Goal: Register for event/course

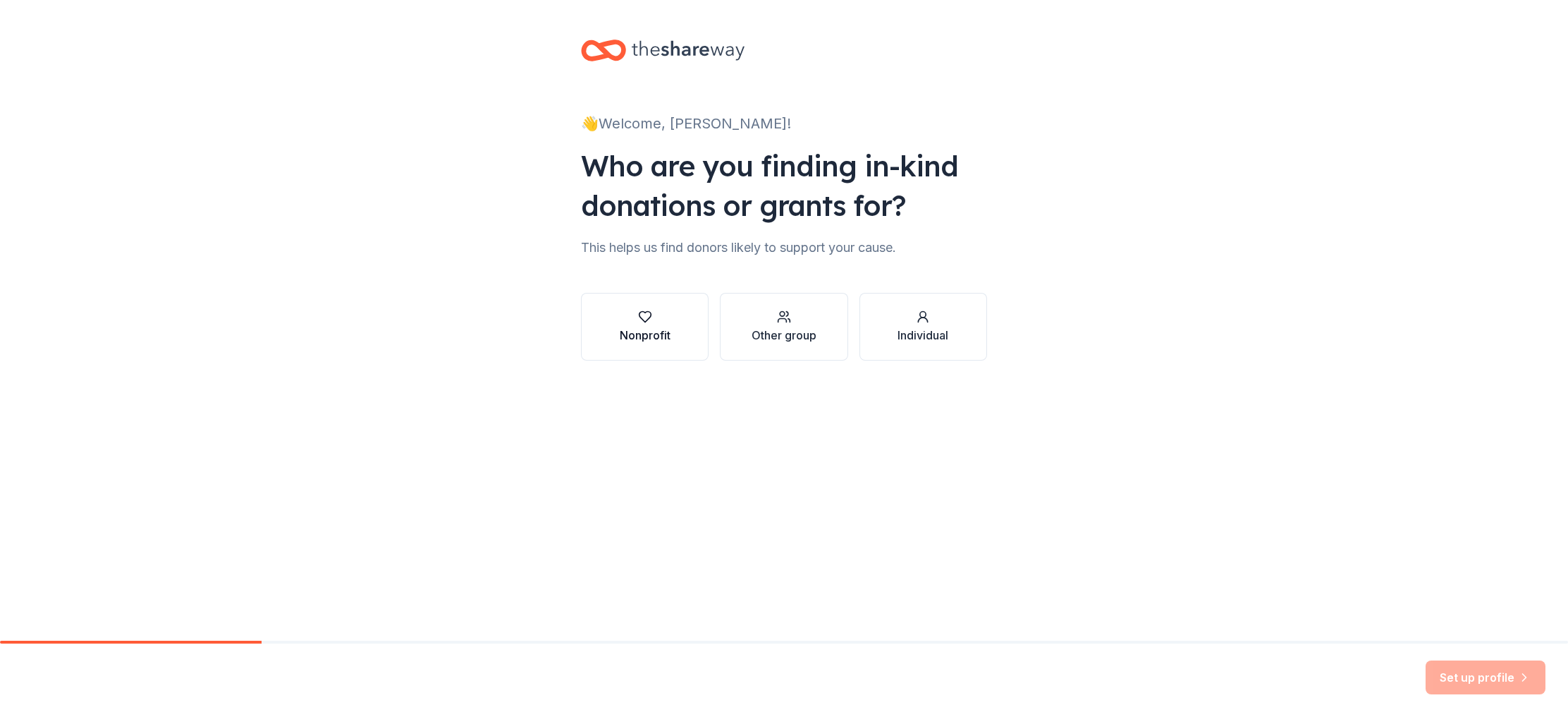
click at [650, 323] on icon "button" at bounding box center [646, 317] width 14 height 14
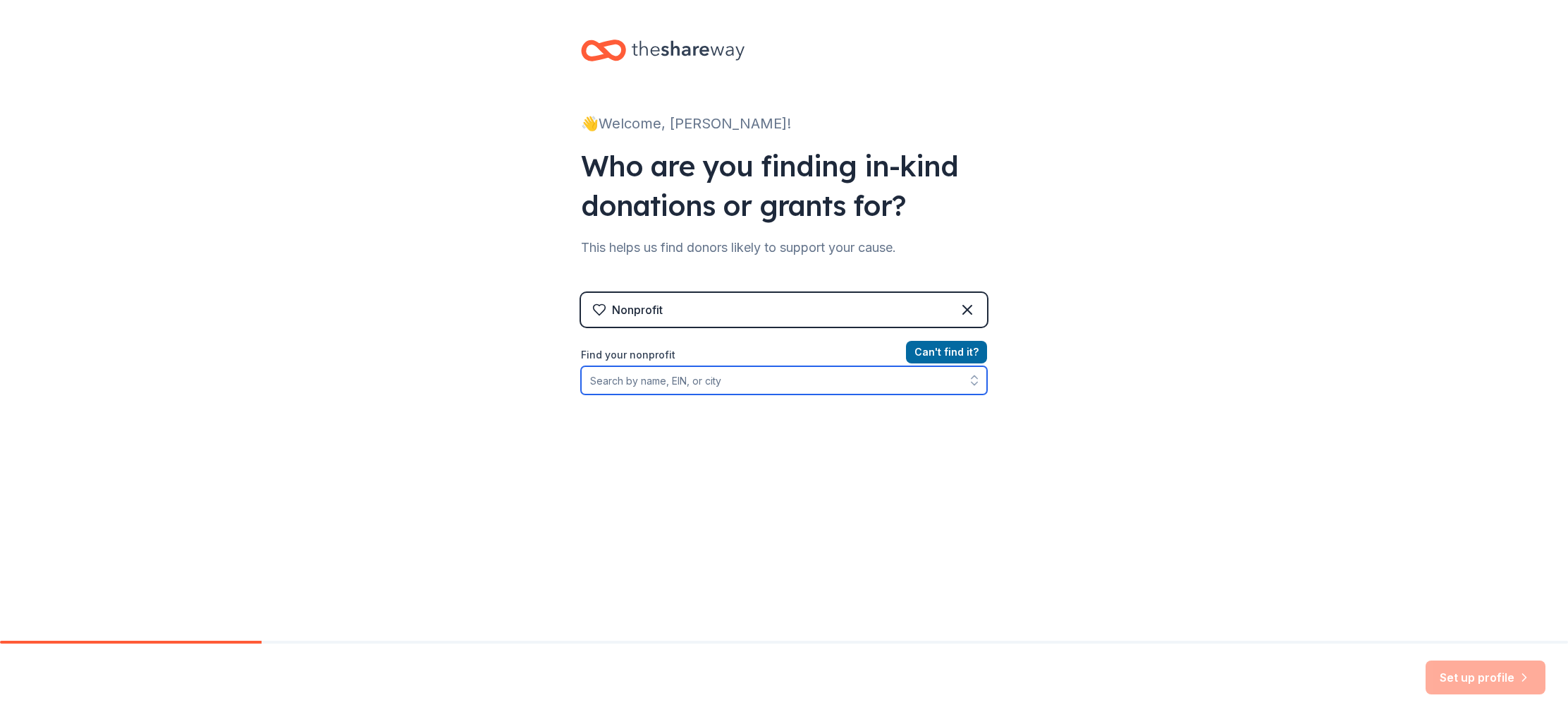
click at [775, 380] on input "Find your nonprofit" at bounding box center [784, 380] width 406 height 28
type input "[GEOGRAPHIC_DATA], [GEOGRAPHIC_DATA]"
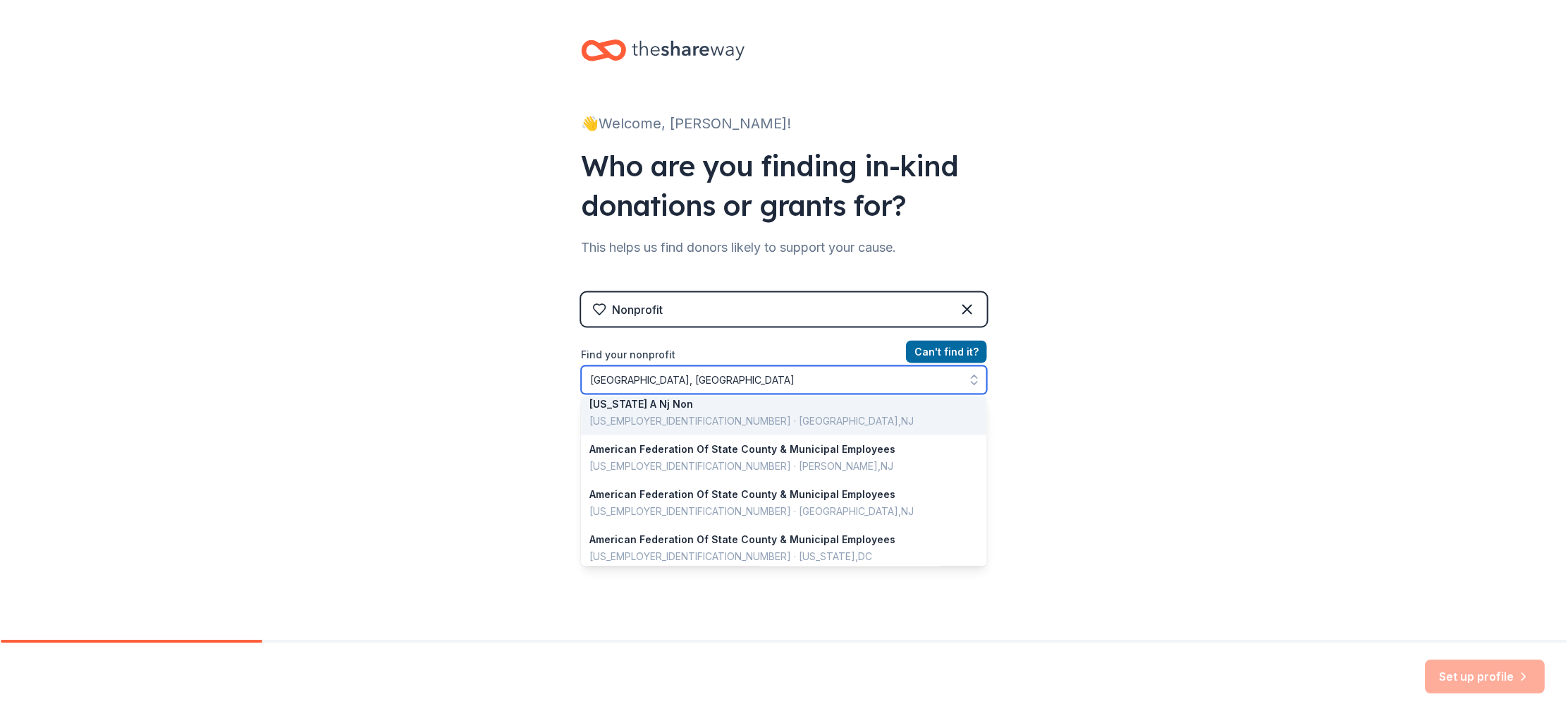
scroll to position [141, 0]
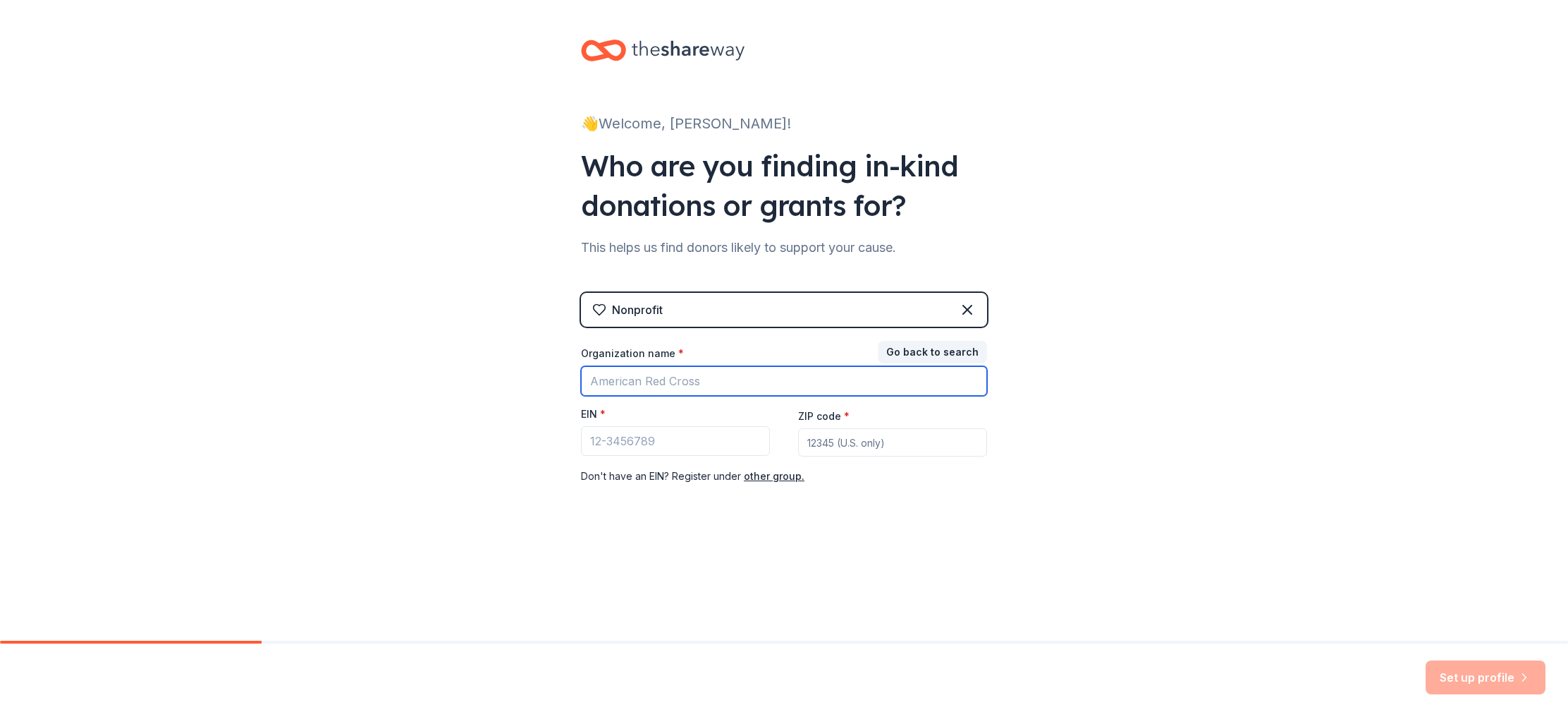
click at [746, 381] on input "Organization name *" at bounding box center [784, 380] width 406 height 30
type input "[PERSON_NAME][GEOGRAPHIC_DATA][DEMOGRAPHIC_DATA]"
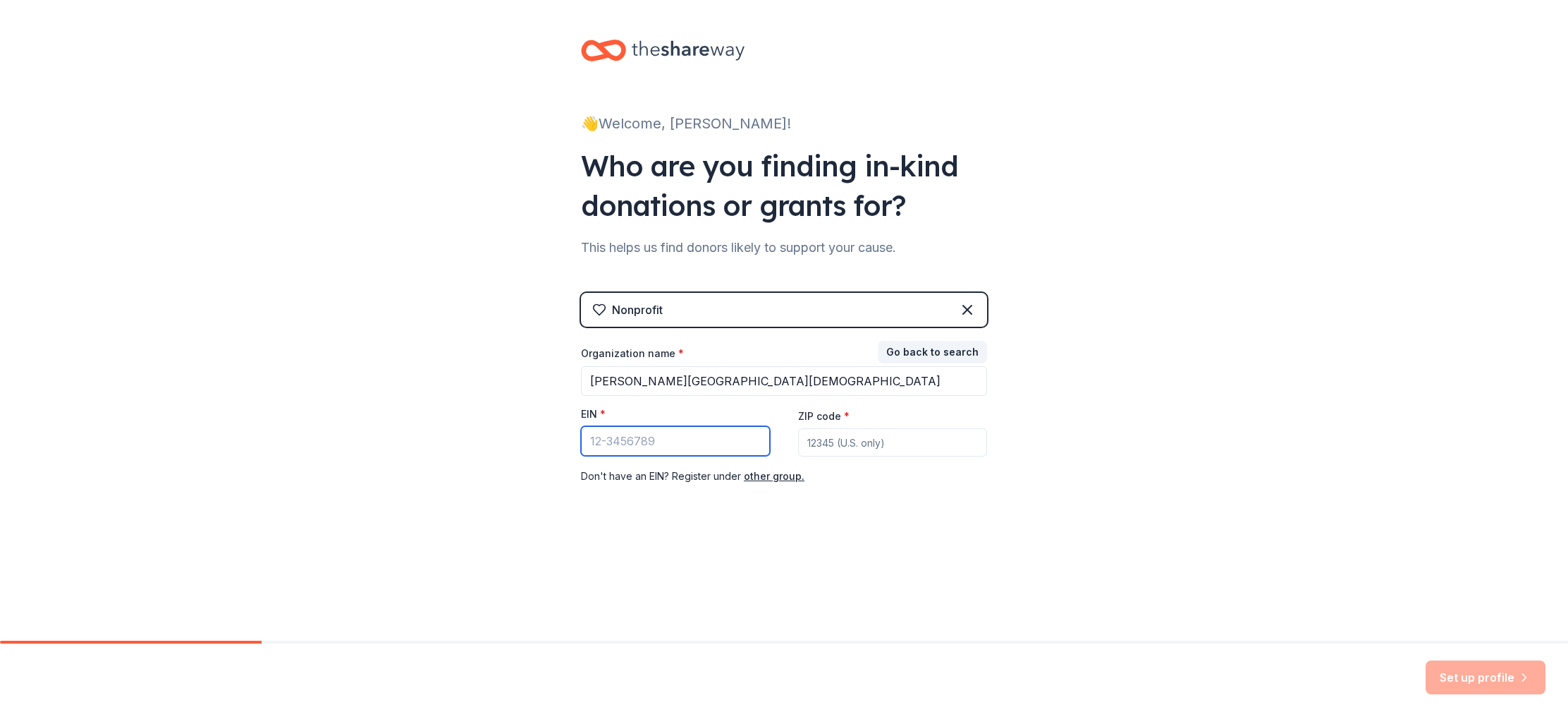
click at [652, 439] on input "EIN *" at bounding box center [675, 440] width 189 height 30
type input "22-620836"
click at [830, 446] on input "ZIP code *" at bounding box center [893, 442] width 189 height 28
type input "07306"
click at [885, 494] on div "Nonprofit Go back to search Organization name * [PERSON_NAME][GEOGRAPHIC_DATA][…" at bounding box center [784, 402] width 406 height 220
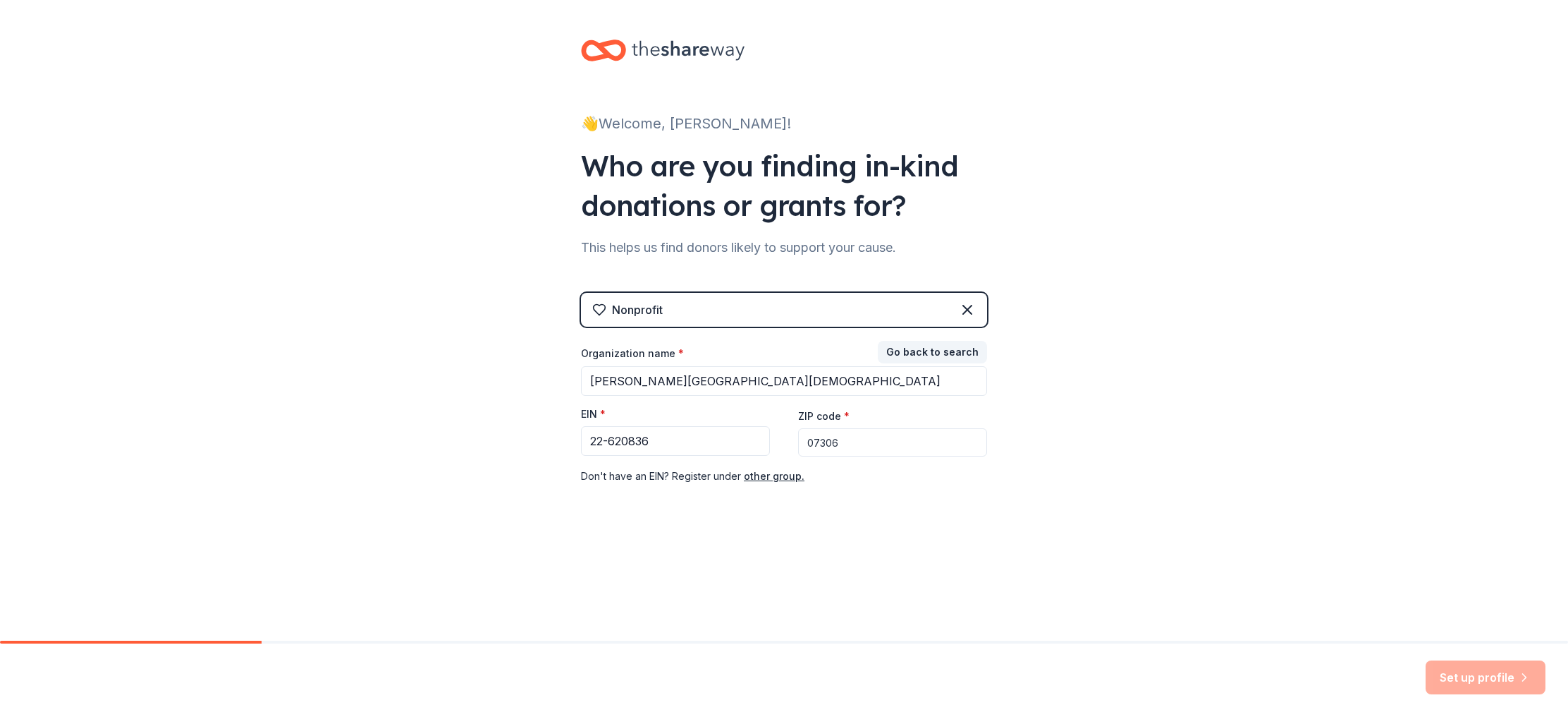
click at [1027, 433] on div "👋 Welcome, [PERSON_NAME]! Who are you finding in-kind donations or grants for? …" at bounding box center [784, 290] width 1568 height 580
click at [852, 479] on div "Don ' t have an EIN? Register under other group." at bounding box center [784, 476] width 406 height 17
drag, startPoint x: 1107, startPoint y: 587, endPoint x: 1368, endPoint y: 644, distance: 267.2
click at [1125, 587] on div "👋 Welcome, [PERSON_NAME]! Who are you finding in-kind donations or grants for? …" at bounding box center [784, 320] width 1568 height 639
drag, startPoint x: 1454, startPoint y: 682, endPoint x: 1376, endPoint y: 659, distance: 81.3
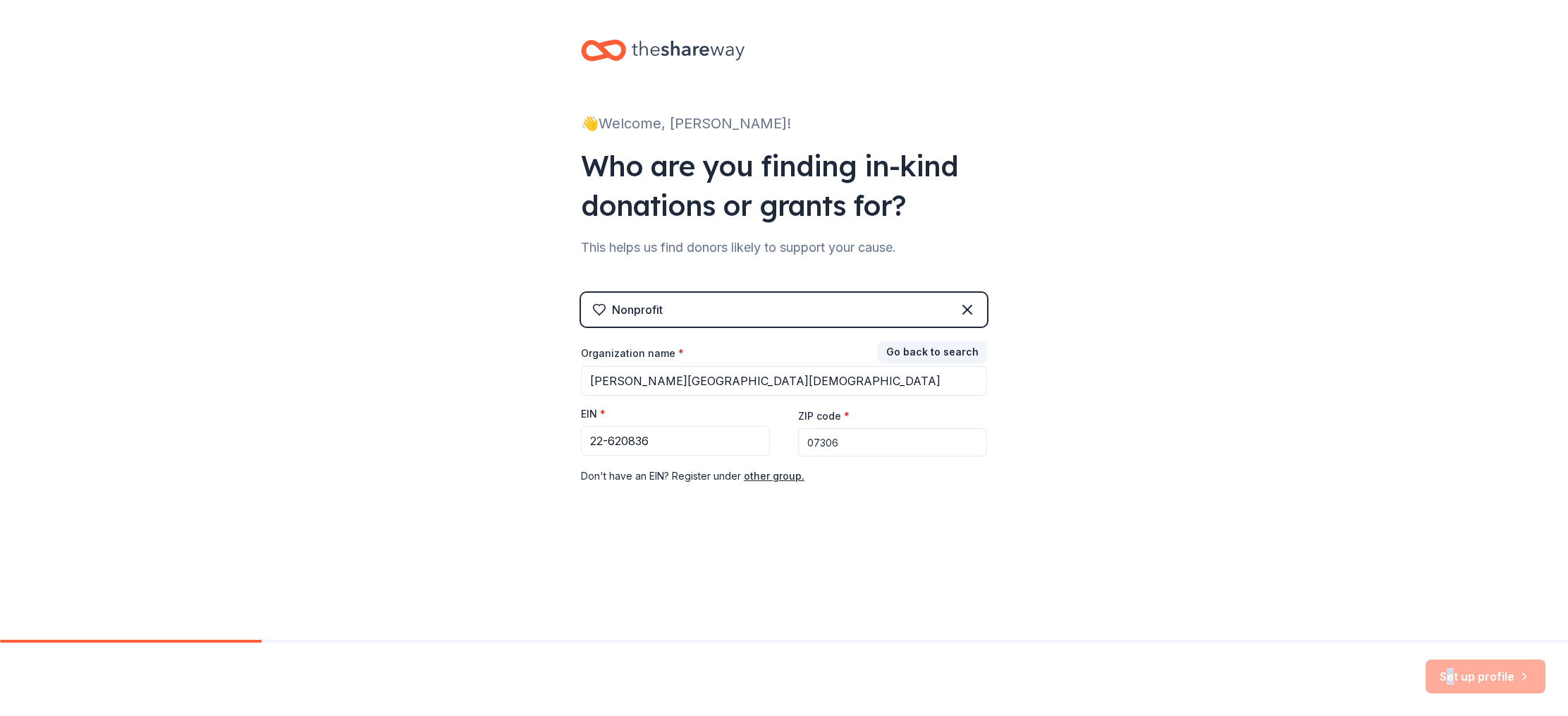
click at [1446, 678] on div "Set up profile" at bounding box center [1486, 676] width 120 height 34
drag, startPoint x: 750, startPoint y: 579, endPoint x: 603, endPoint y: 555, distance: 148.9
click at [738, 576] on div "👋 Welcome, [PERSON_NAME]! Who are you finding in-kind donations or grants for? …" at bounding box center [784, 290] width 452 height 580
drag, startPoint x: 221, startPoint y: 78, endPoint x: 148, endPoint y: 6, distance: 102.5
click at [219, 76] on div "👋 Welcome, [PERSON_NAME]! Who are you finding in-kind donations or grants for? …" at bounding box center [784, 290] width 1568 height 580
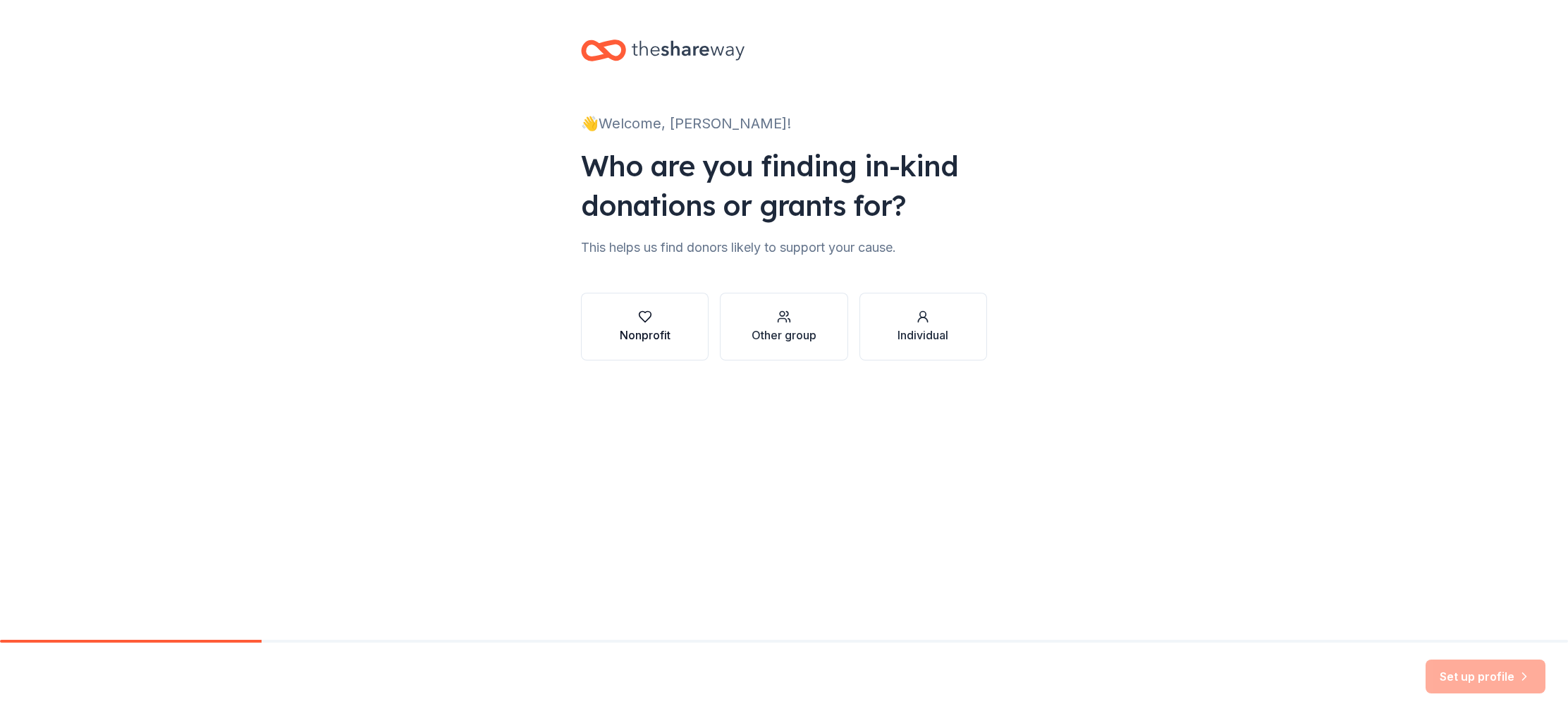
click at [651, 320] on icon "button" at bounding box center [646, 316] width 14 height 14
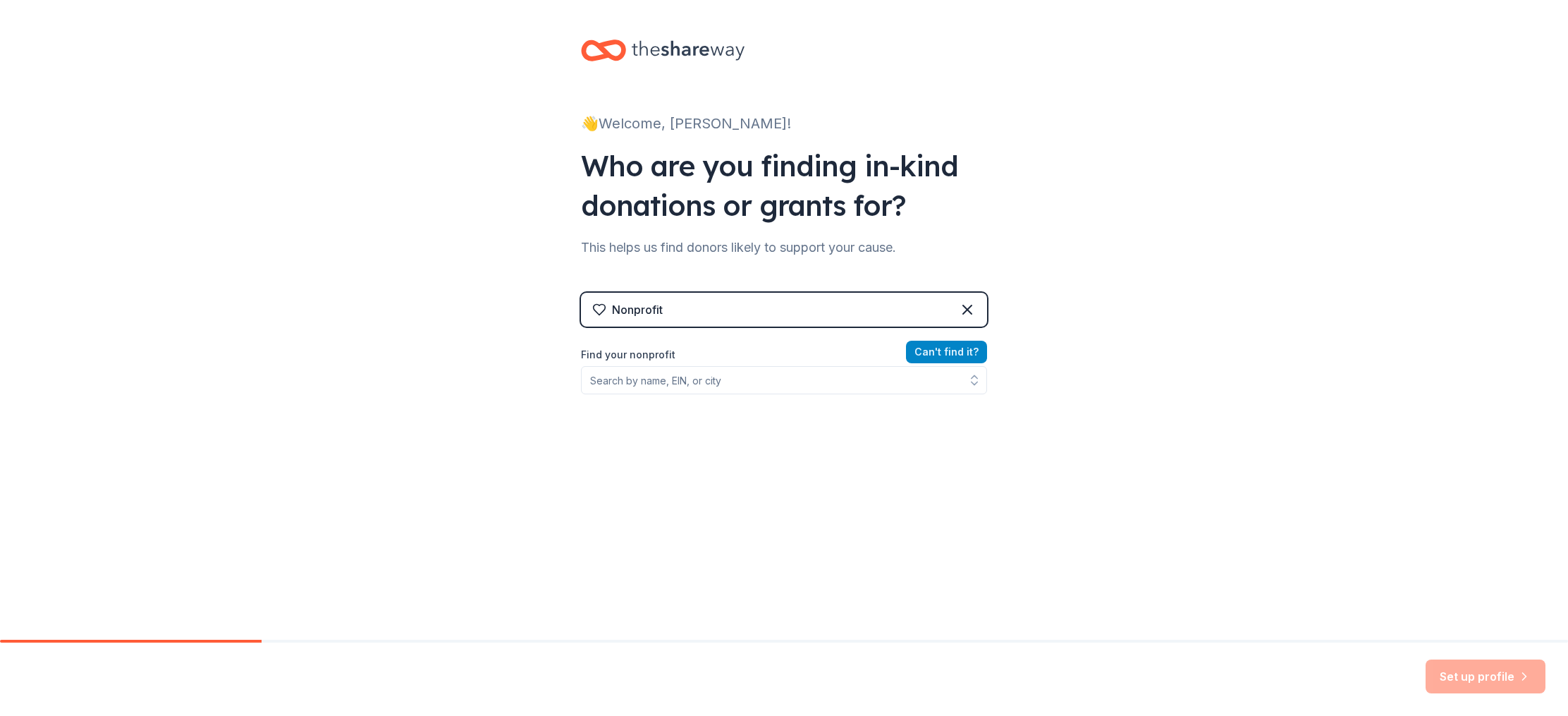
click at [940, 351] on button "Can ' t find it?" at bounding box center [946, 352] width 81 height 22
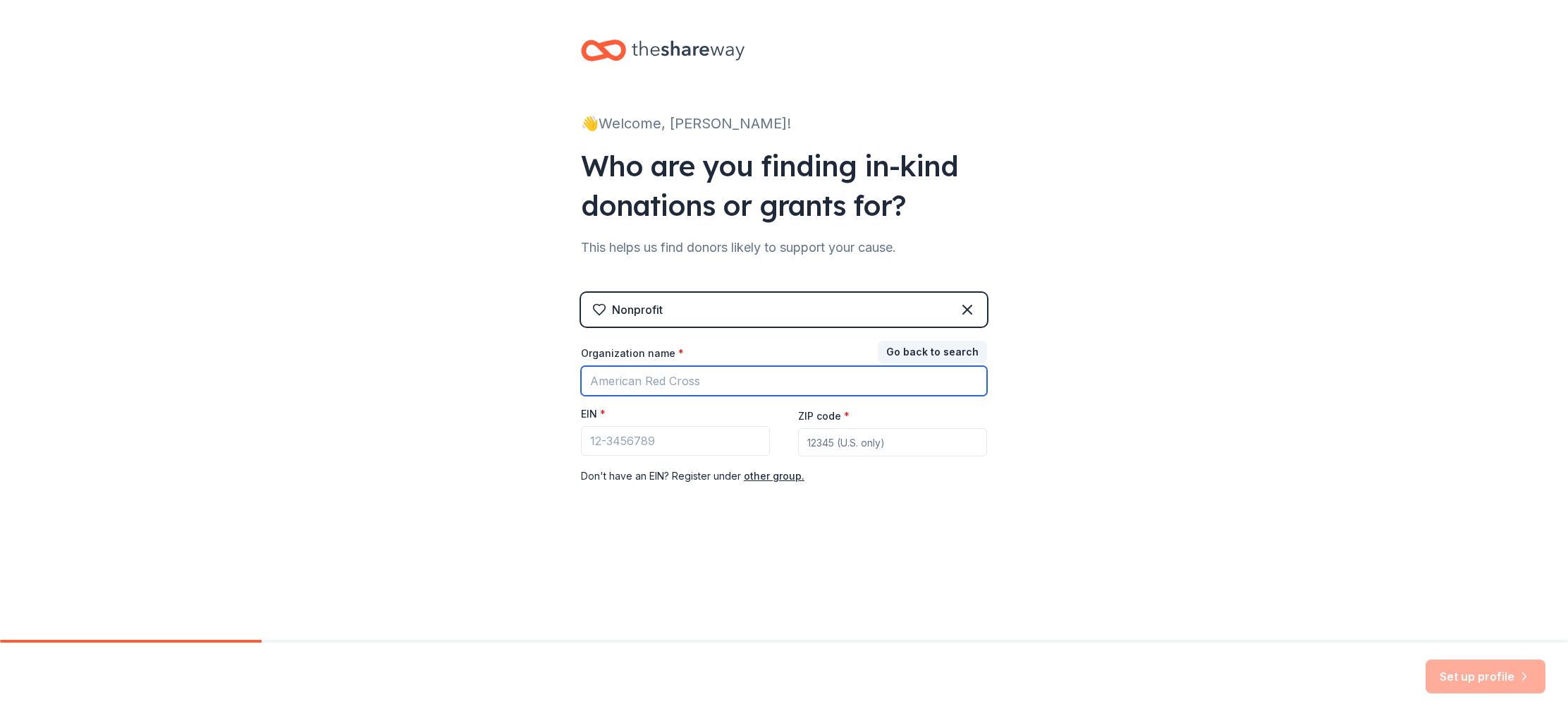
click at [754, 383] on input "Organization name *" at bounding box center [784, 380] width 406 height 30
type input "Hudson Catholic regional High School"
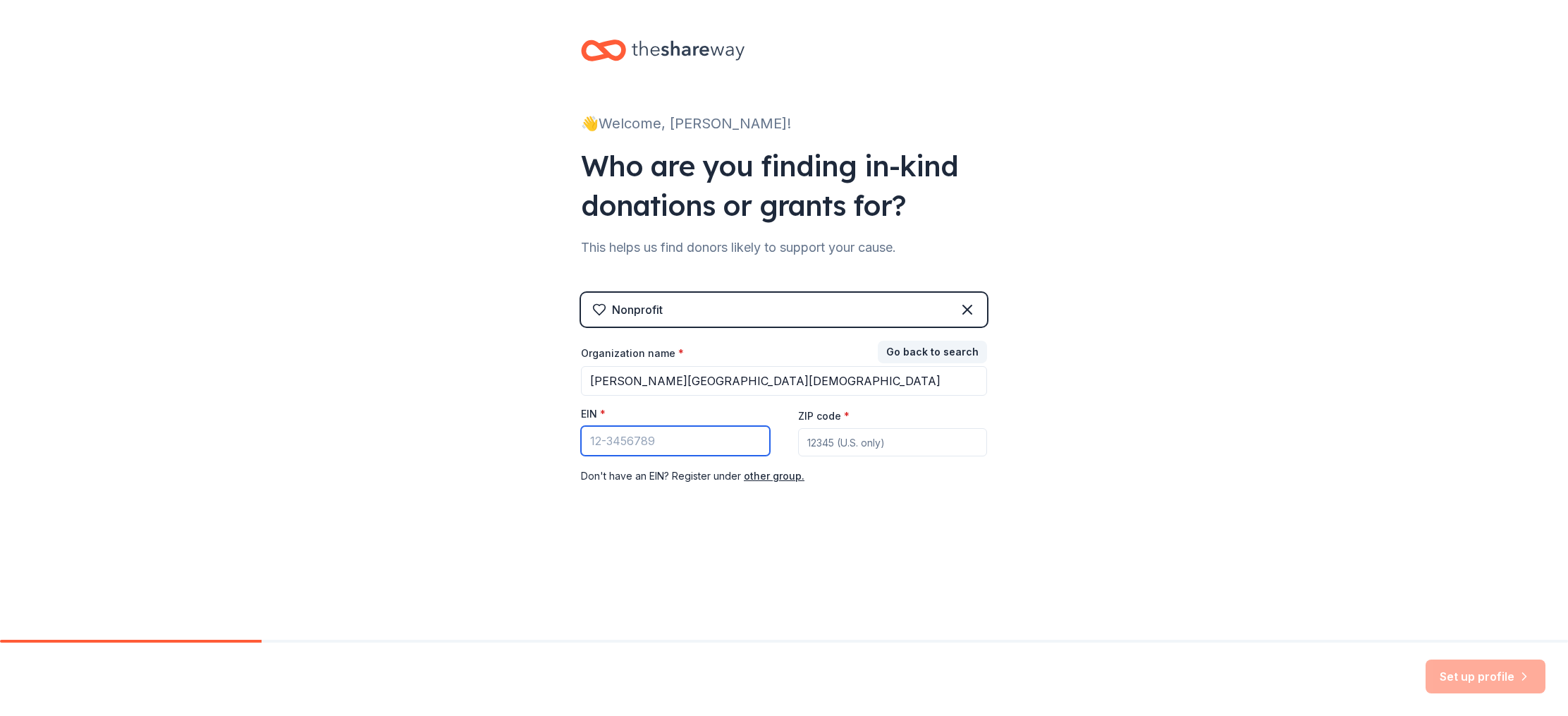
click at [675, 440] on input "EIN *" at bounding box center [675, 440] width 189 height 30
type input "22-3620836"
click at [853, 448] on input "ZIP code *" at bounding box center [893, 442] width 189 height 28
type input "07306"
click at [1479, 670] on button "Set up profile" at bounding box center [1486, 676] width 120 height 34
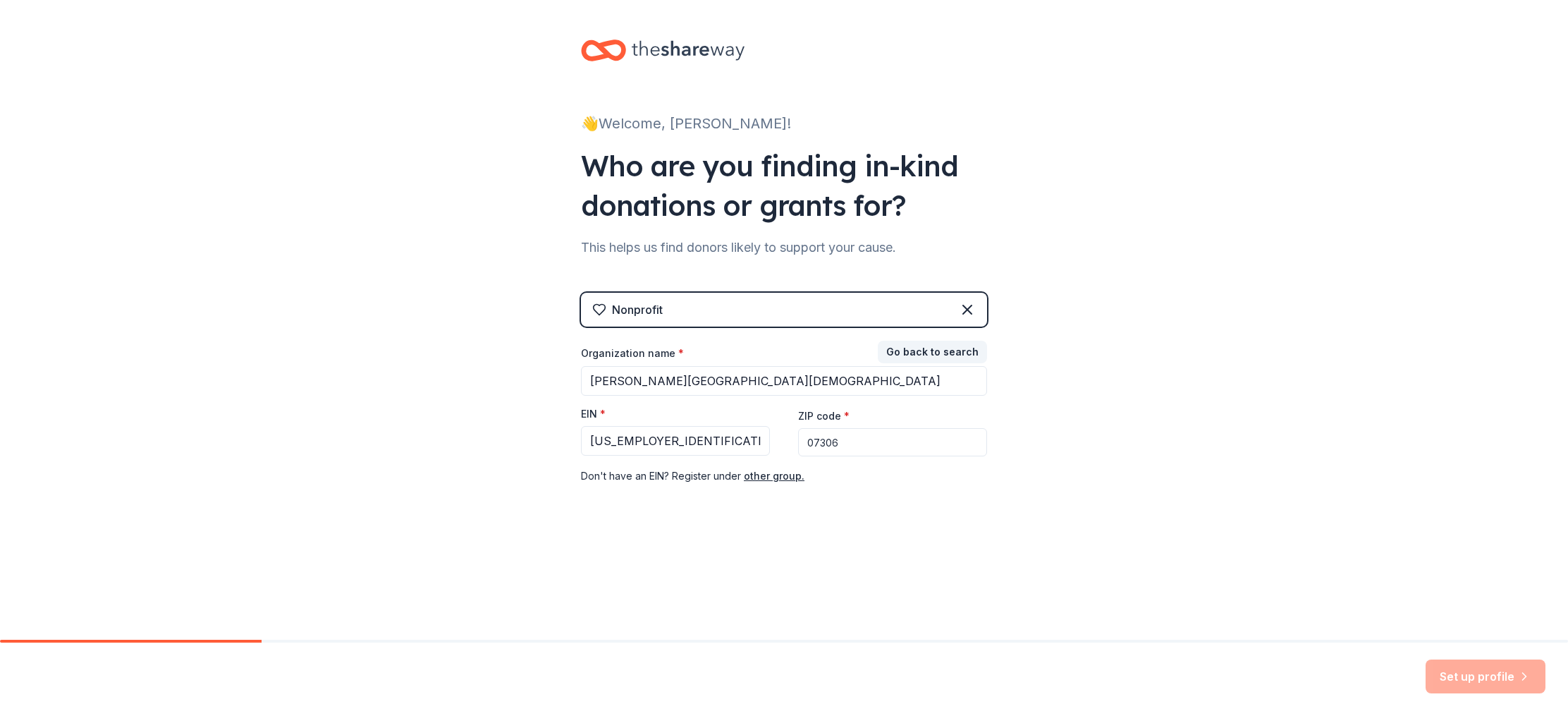
click at [893, 441] on input "07306" at bounding box center [893, 442] width 189 height 28
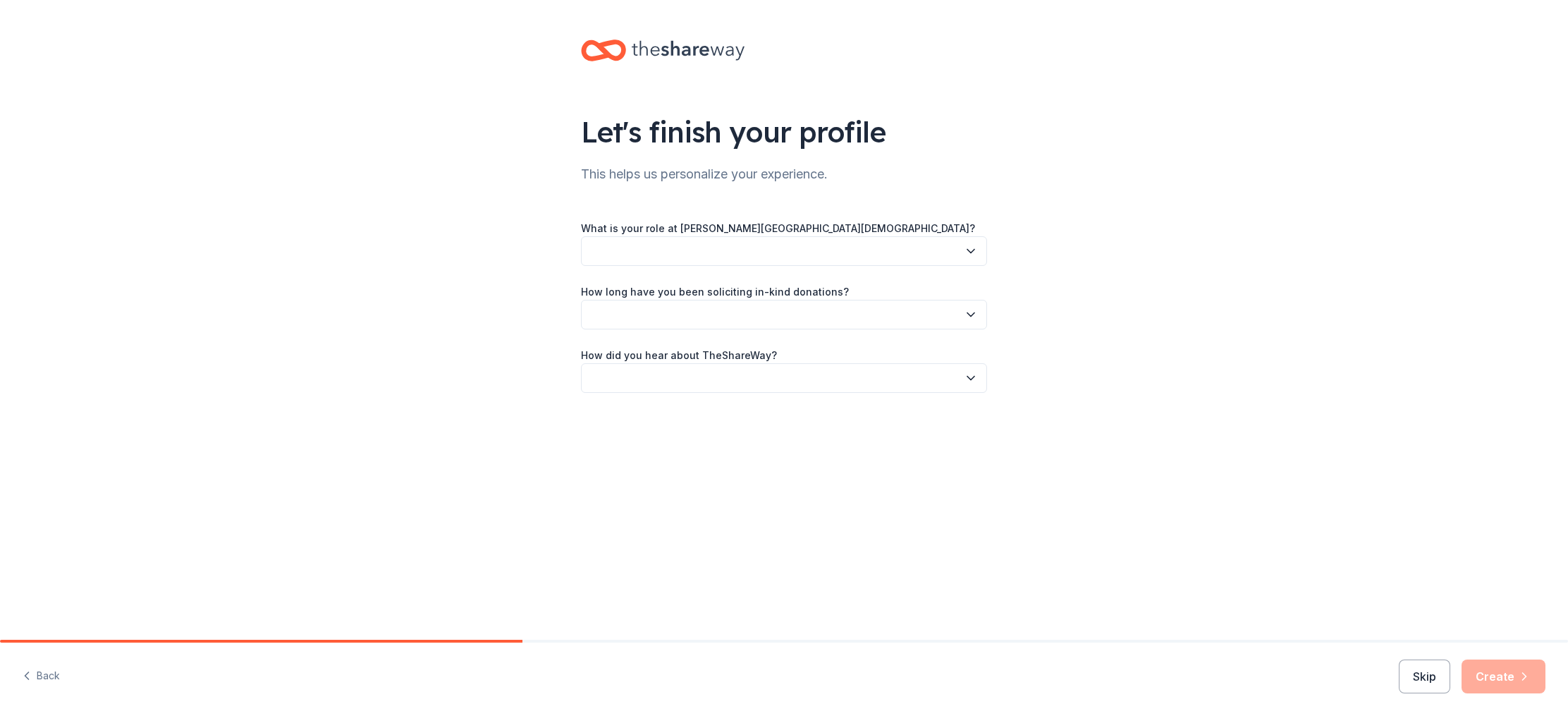
click at [790, 254] on button "button" at bounding box center [784, 251] width 406 height 30
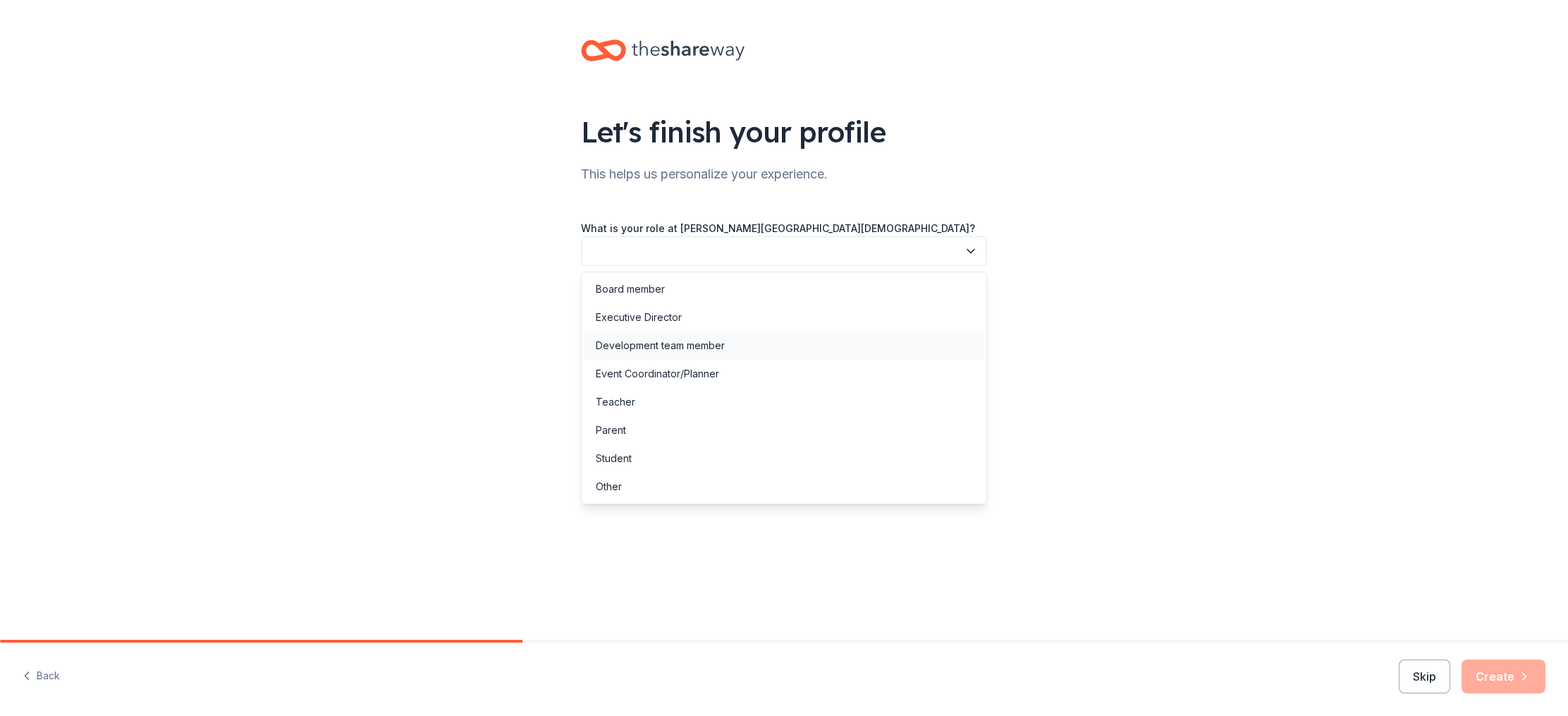
click at [672, 351] on div "Development team member" at bounding box center [660, 345] width 129 height 17
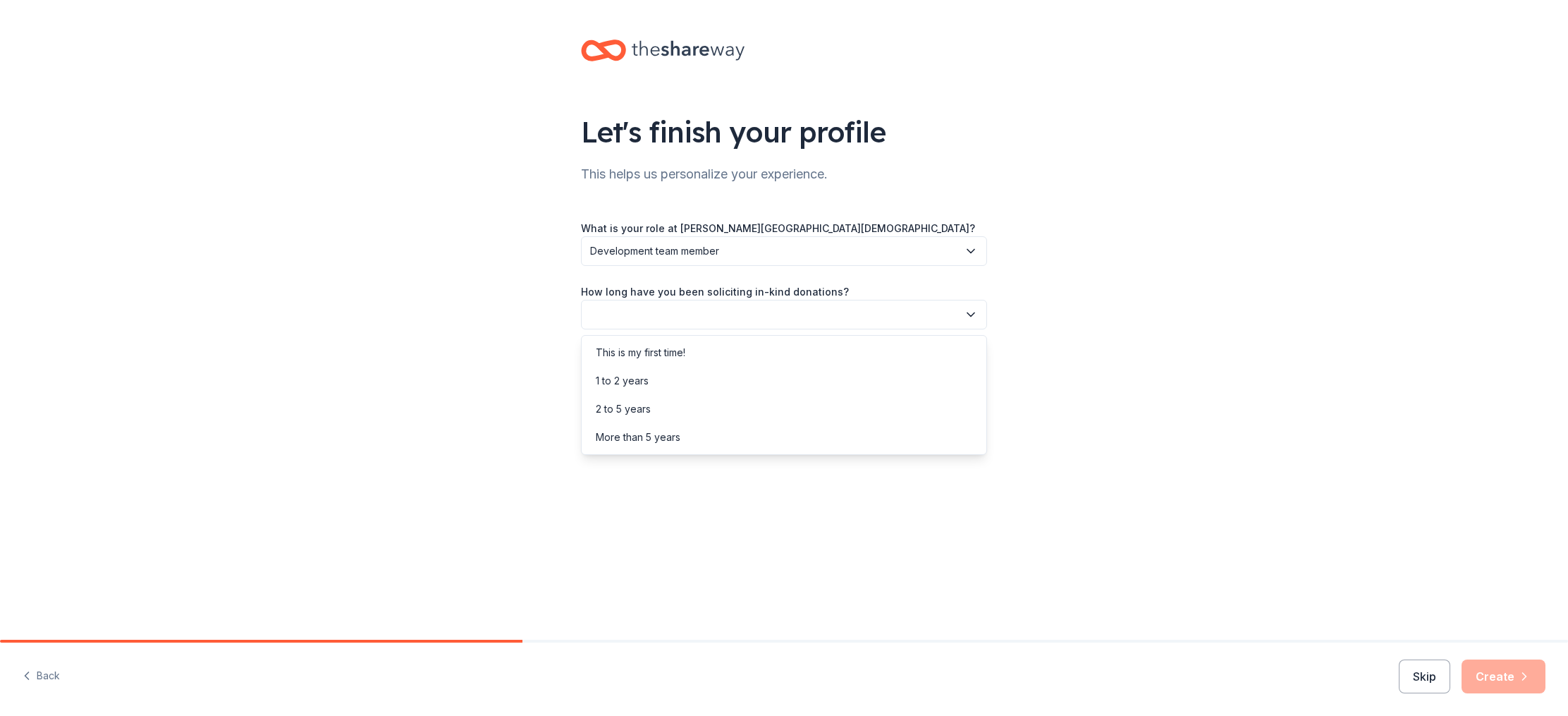
click at [720, 316] on button "button" at bounding box center [784, 314] width 406 height 30
click at [676, 448] on div "More than 5 years" at bounding box center [784, 436] width 399 height 28
click at [734, 372] on button "button" at bounding box center [784, 377] width 406 height 30
click at [657, 438] on div "Online search" at bounding box center [628, 444] width 64 height 17
click at [1502, 673] on button "Create" at bounding box center [1503, 676] width 84 height 34
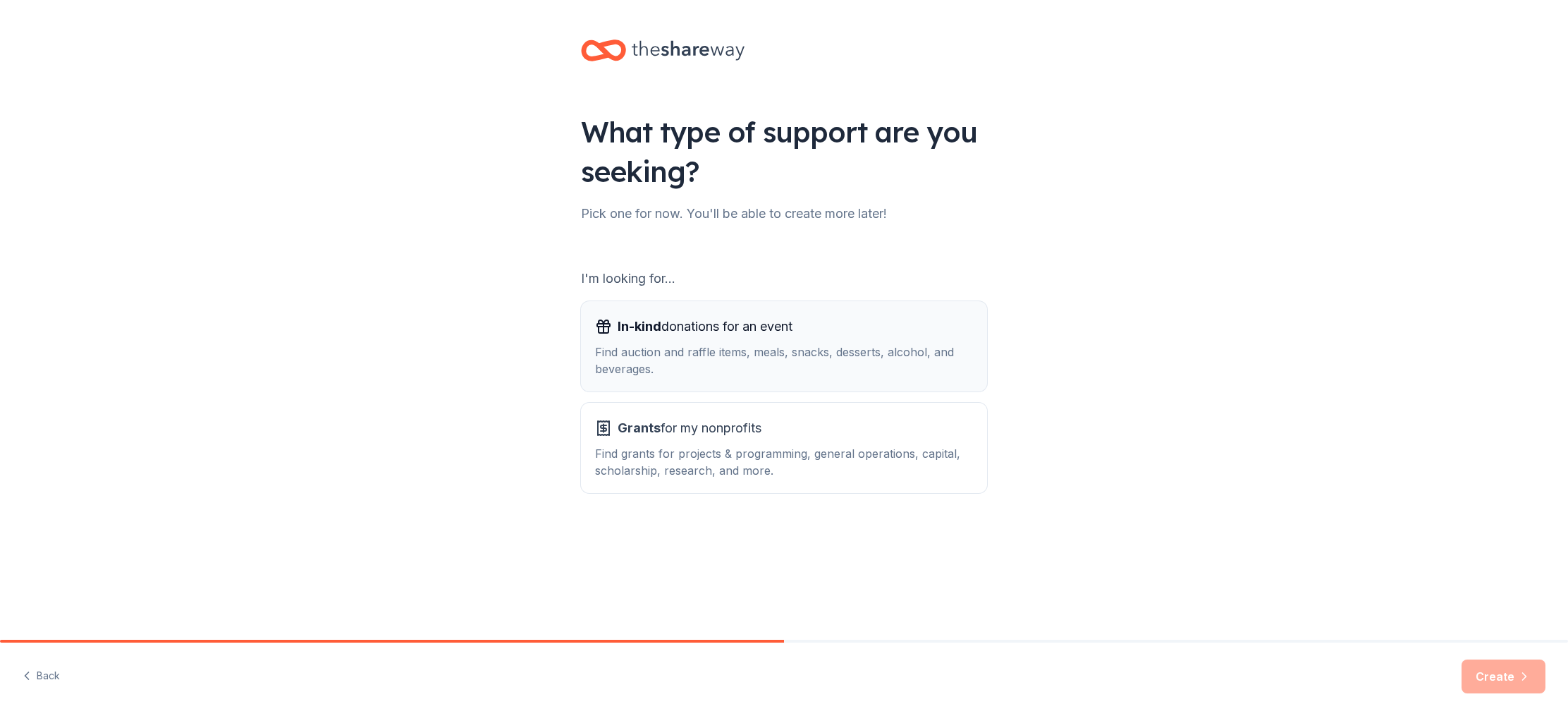
click at [810, 327] on div "In-kind donations for an event" at bounding box center [784, 326] width 378 height 22
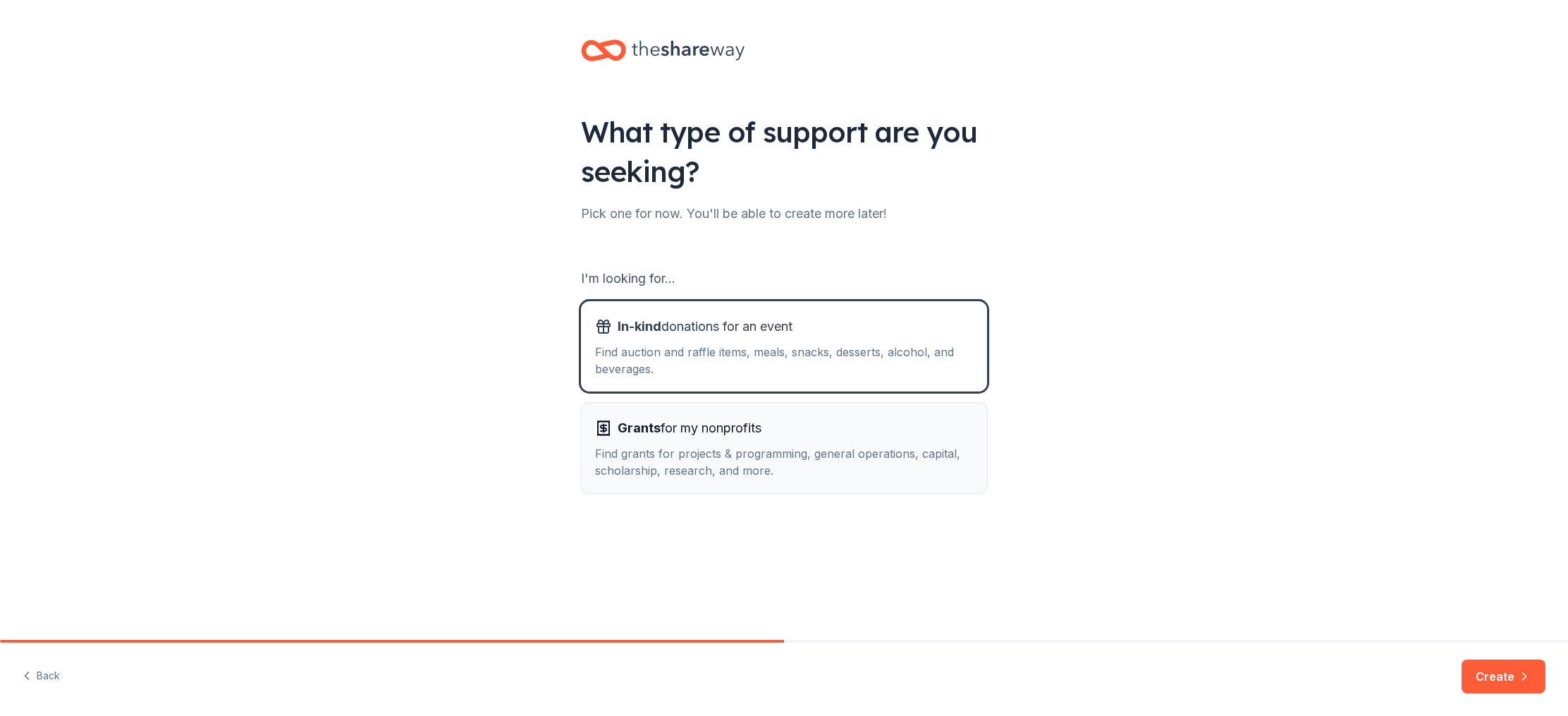
click at [818, 431] on div "Grants for my nonprofits" at bounding box center [784, 428] width 378 height 22
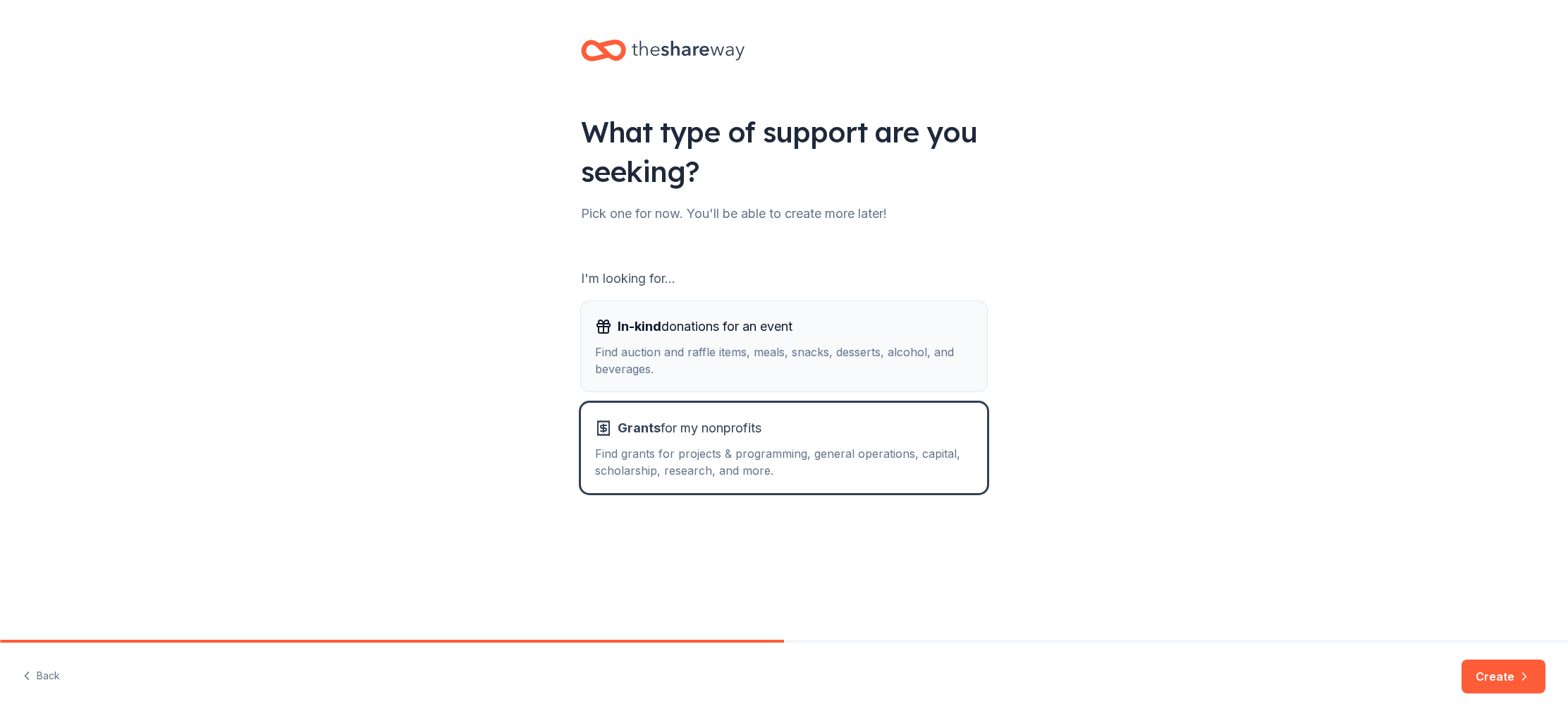
click at [850, 354] on div "Find auction and raffle items, meals, snacks, desserts, alcohol, and beverages." at bounding box center [784, 360] width 378 height 34
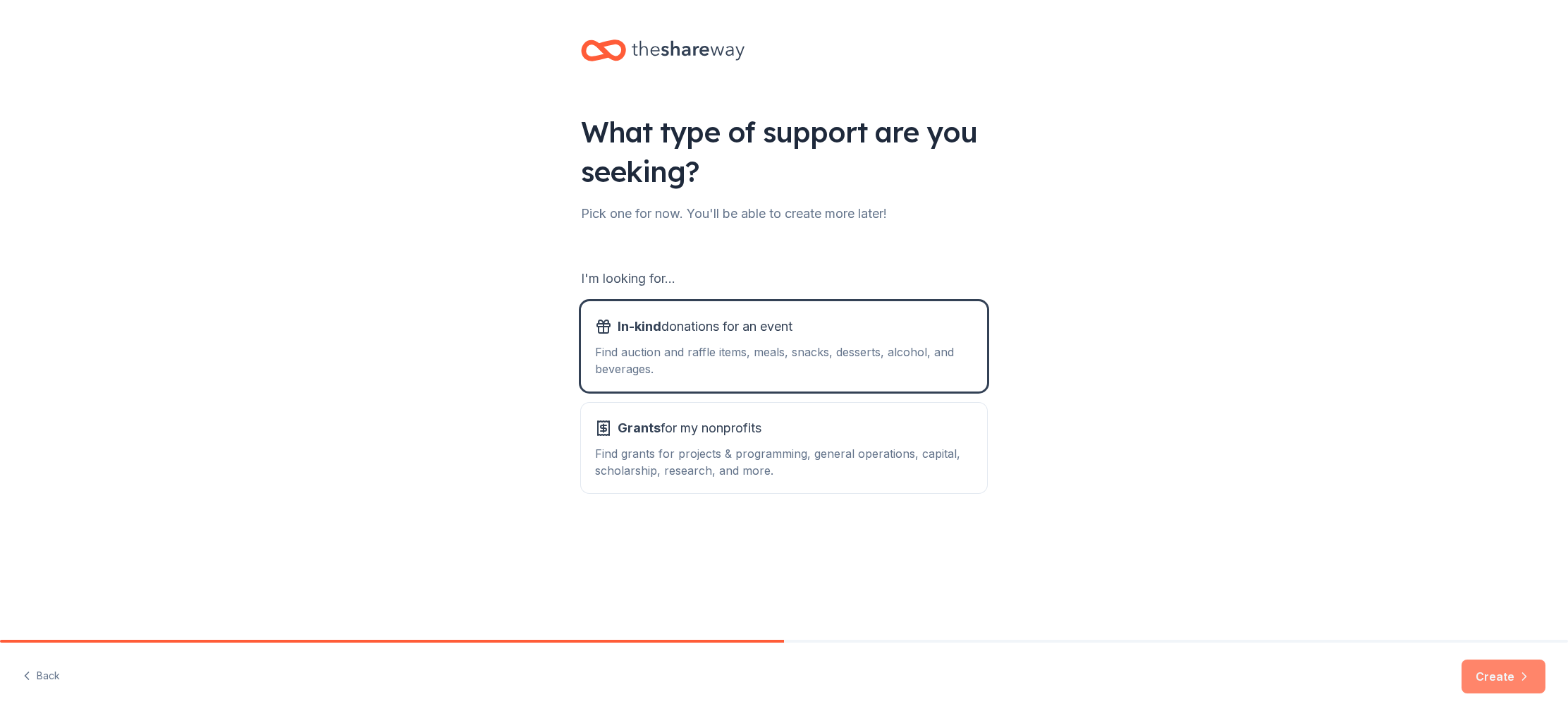
click at [1510, 682] on button "Create" at bounding box center [1503, 676] width 84 height 34
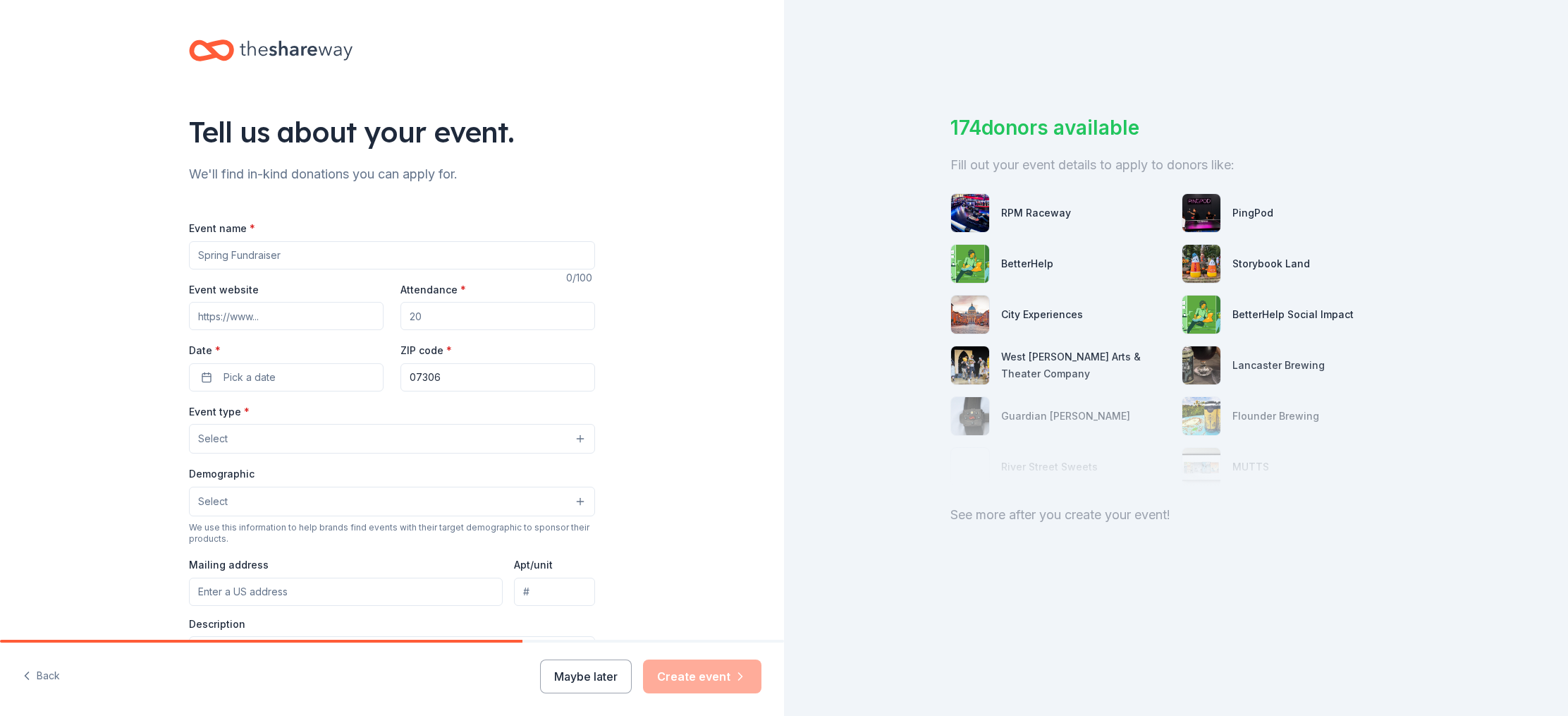
click at [339, 251] on input "Event name *" at bounding box center [392, 255] width 406 height 28
type input "Hanbag Bingo and Tricky Tray"
click at [308, 315] on input "Event website" at bounding box center [286, 316] width 195 height 28
click at [293, 317] on input "Event website" at bounding box center [286, 316] width 195 height 28
paste input "https://hudsoncatholic.org/bingo"
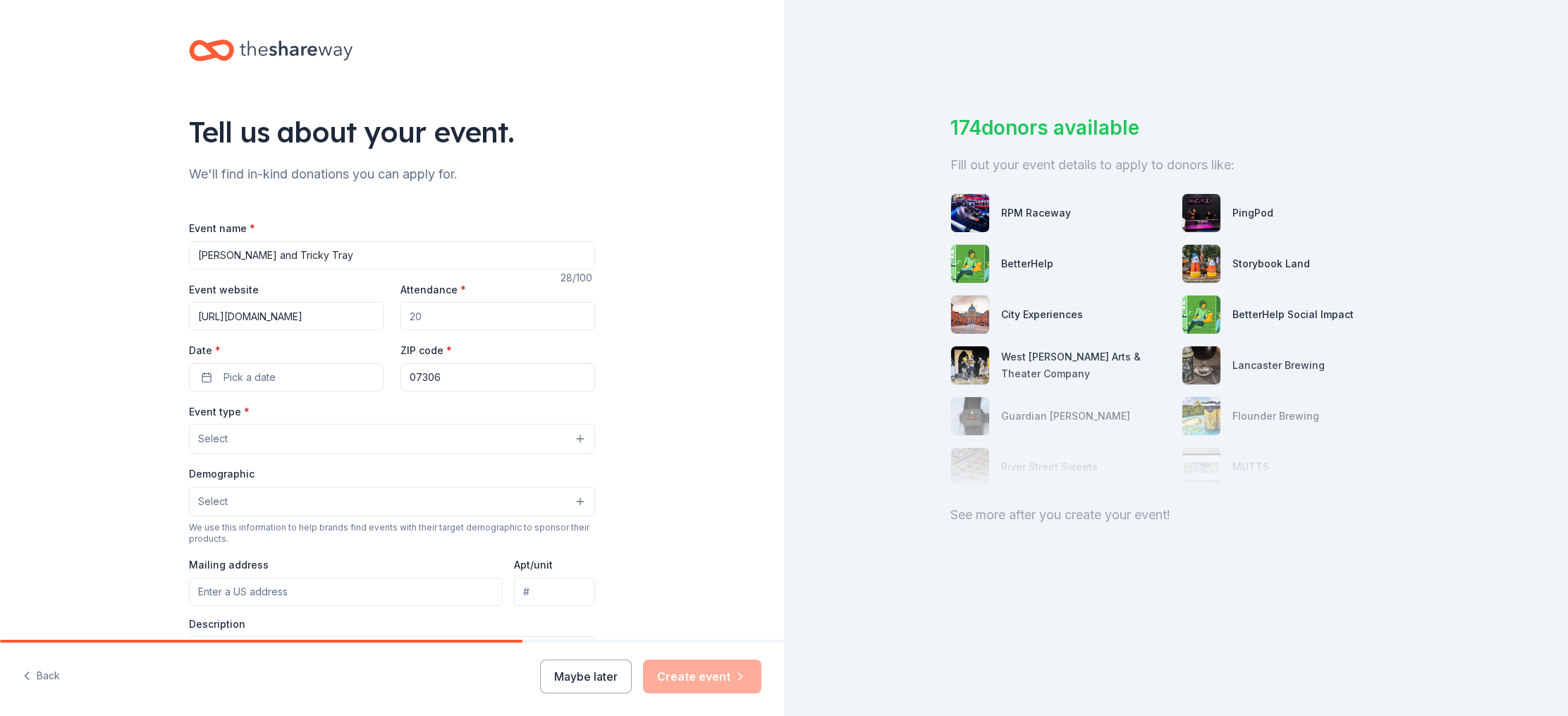
type input "https://hudsoncatholic.org/bingo"
click at [451, 320] on input "Attendance *" at bounding box center [498, 316] width 195 height 28
type input "200250"
click at [274, 376] on span "Pick a date" at bounding box center [249, 376] width 52 height 17
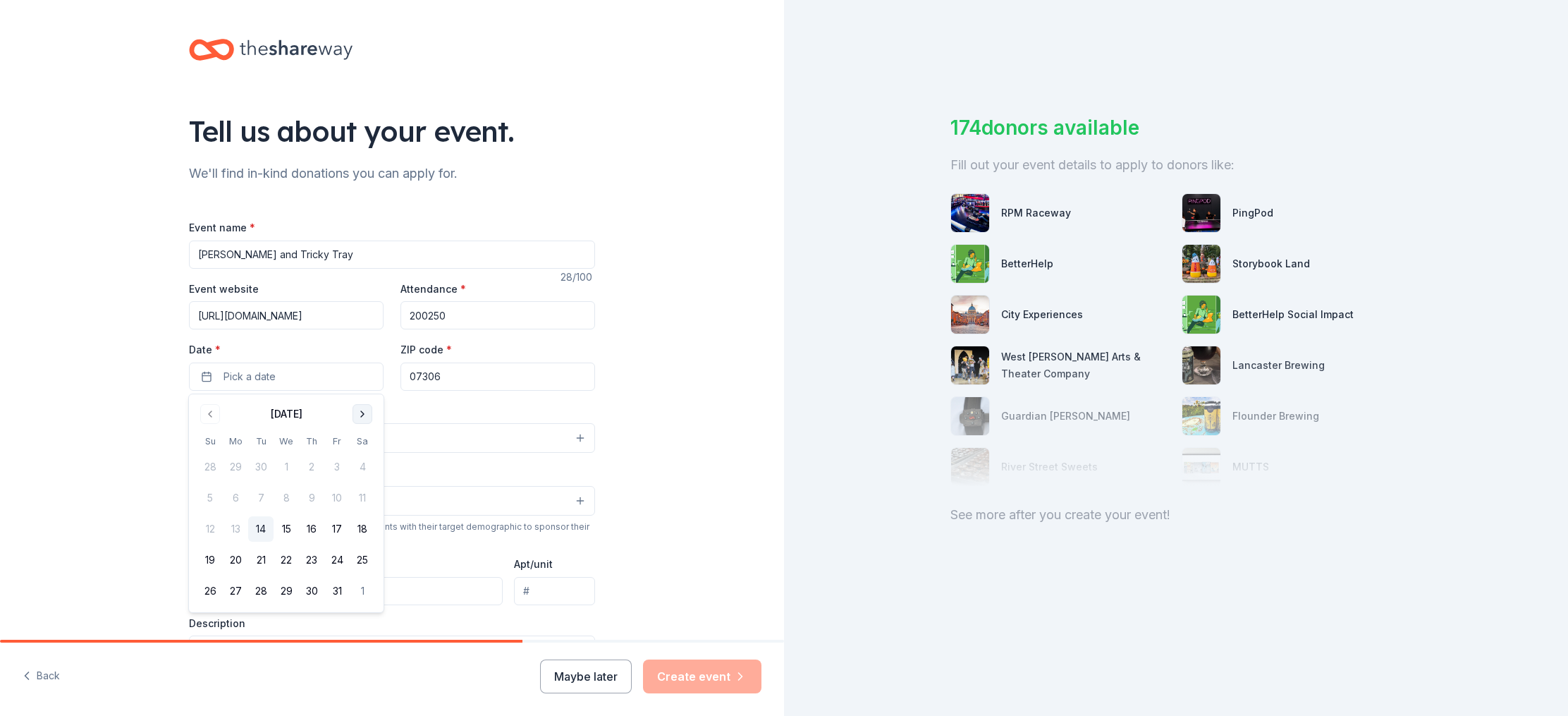
click at [362, 415] on button "Go to next month" at bounding box center [362, 414] width 20 height 20
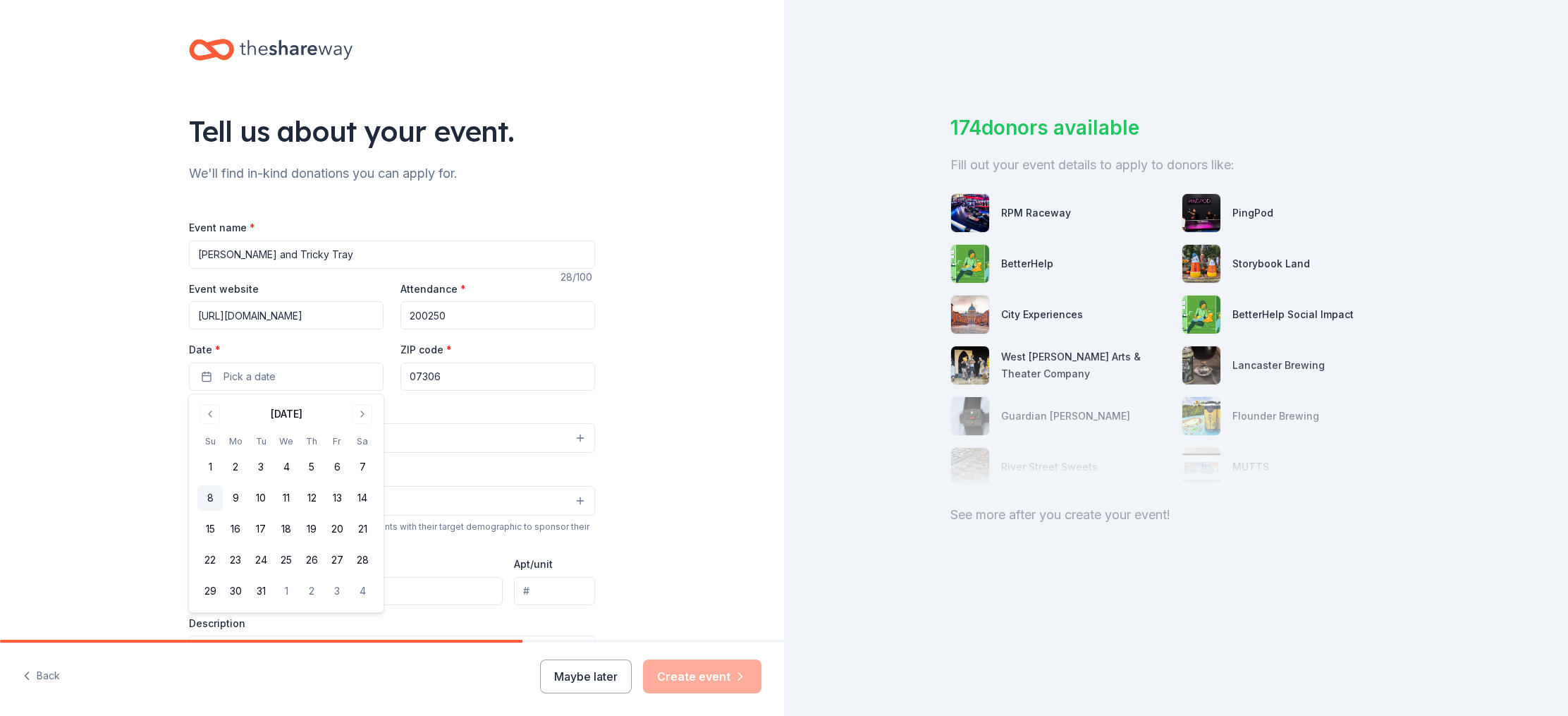
click at [213, 497] on button "8" at bounding box center [210, 498] width 26 height 26
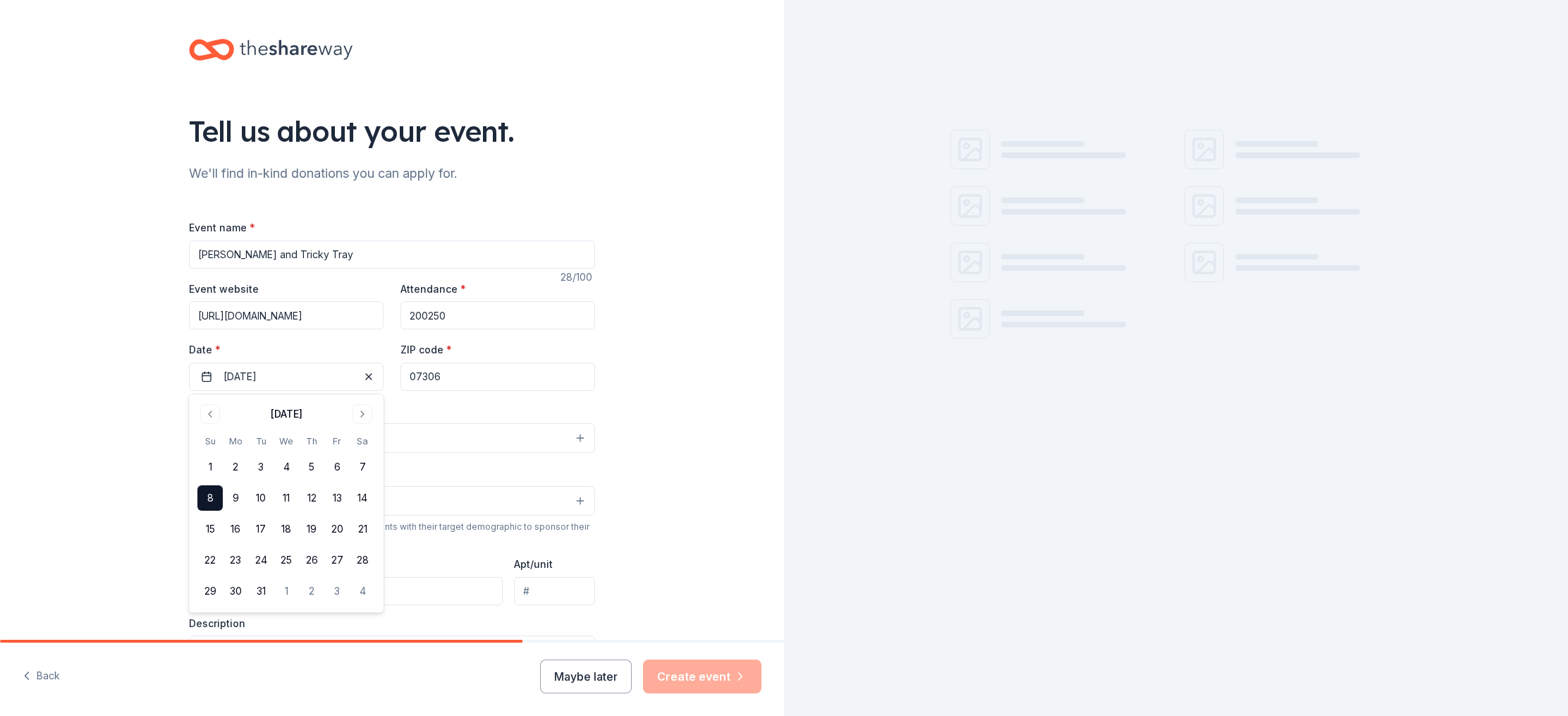
click at [411, 396] on div "Event name * Hanbag Bingo and Tricky Tray 28 /100 Event website https://hudsonc…" at bounding box center [392, 544] width 406 height 651
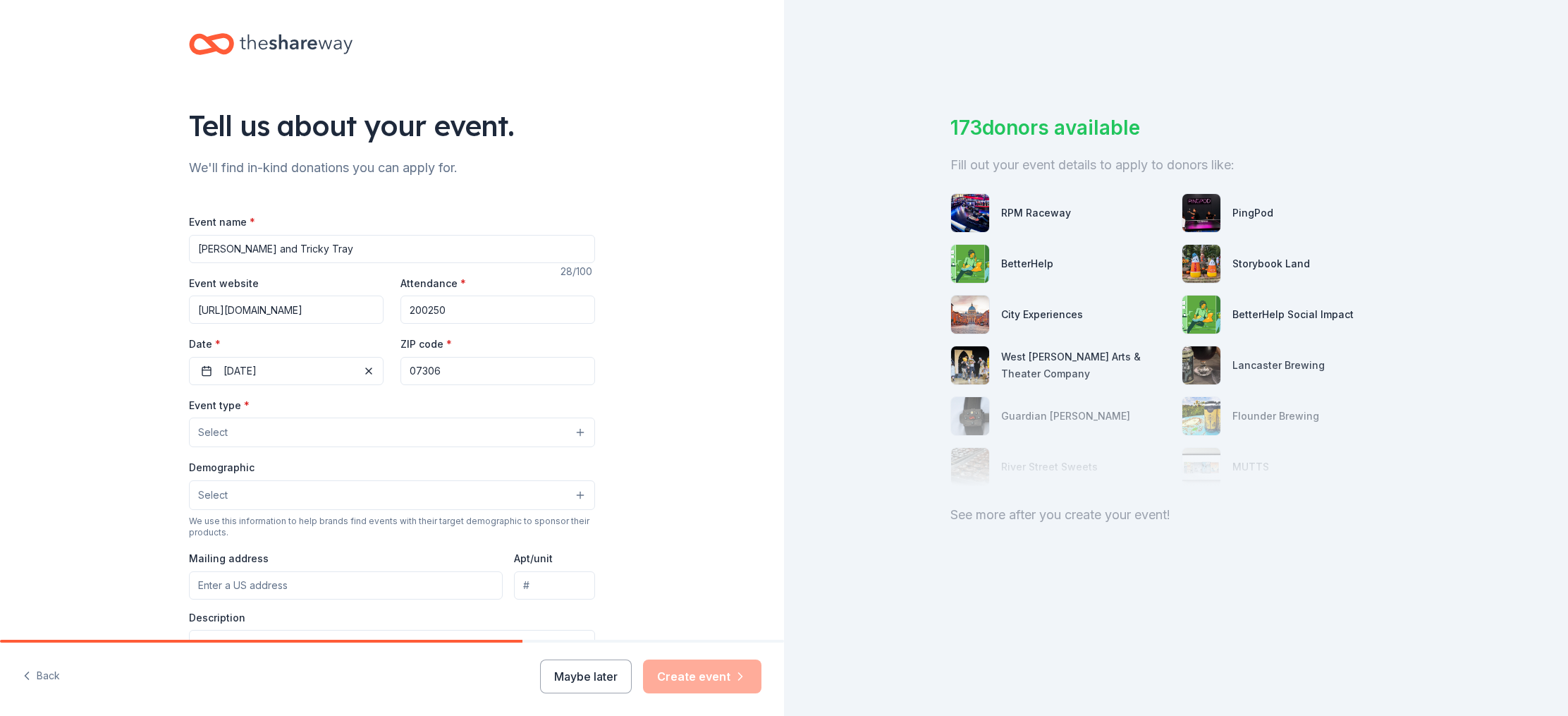
scroll to position [3, 0]
click at [579, 435] on button "Select" at bounding box center [392, 436] width 406 height 30
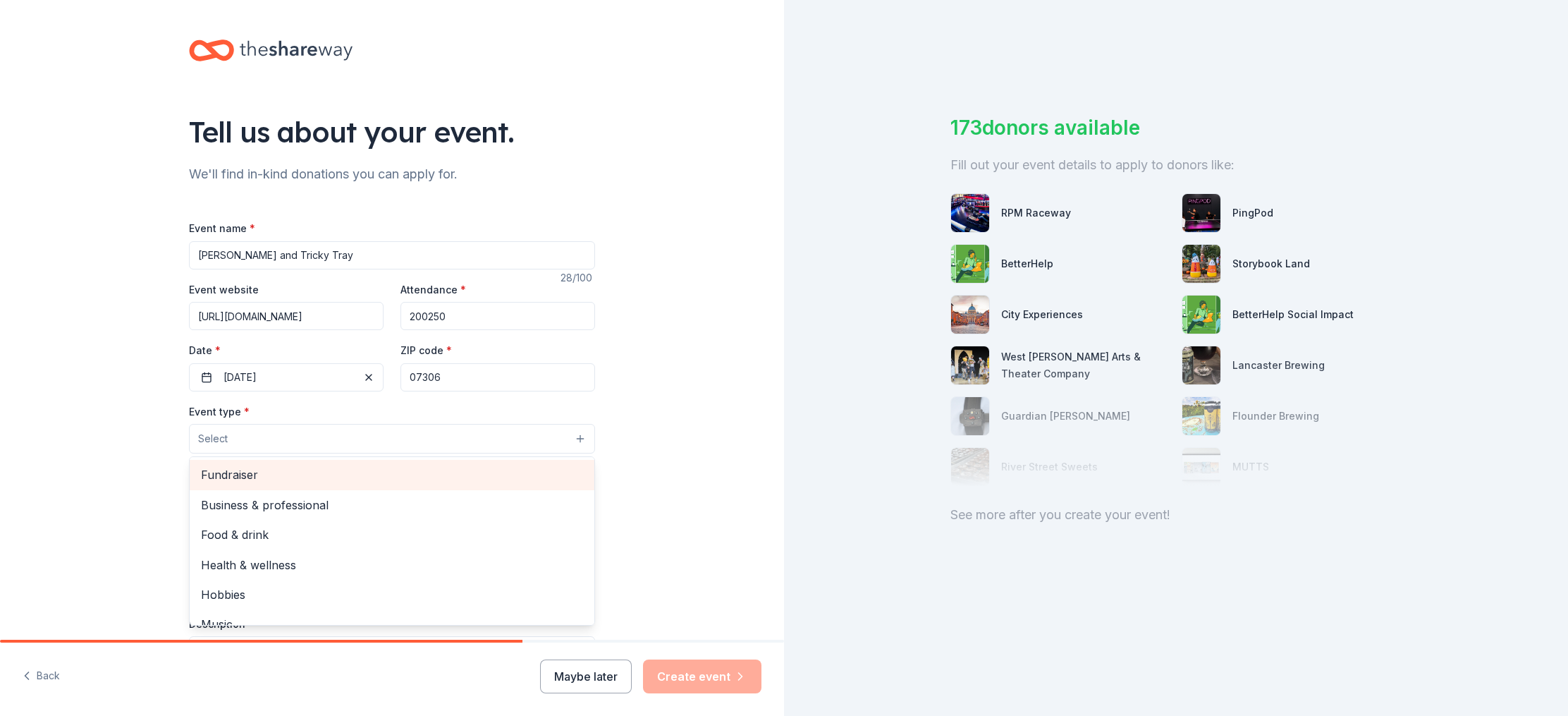
click at [391, 476] on span "Fundraiser" at bounding box center [392, 474] width 382 height 18
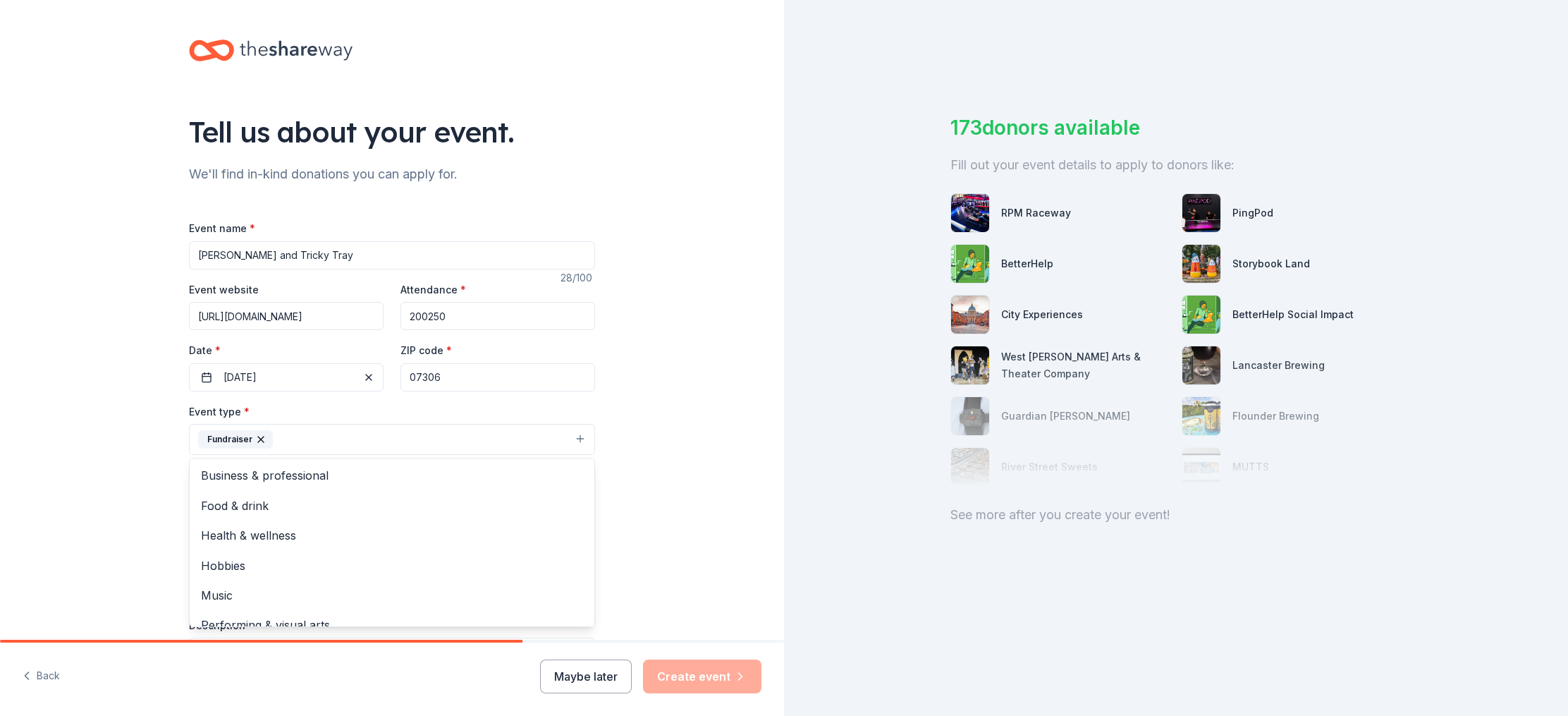
scroll to position [1, 0]
click at [626, 502] on div "Tell us about your event. We'll find in-kind donations you can apply for. Event…" at bounding box center [392, 469] width 784 height 940
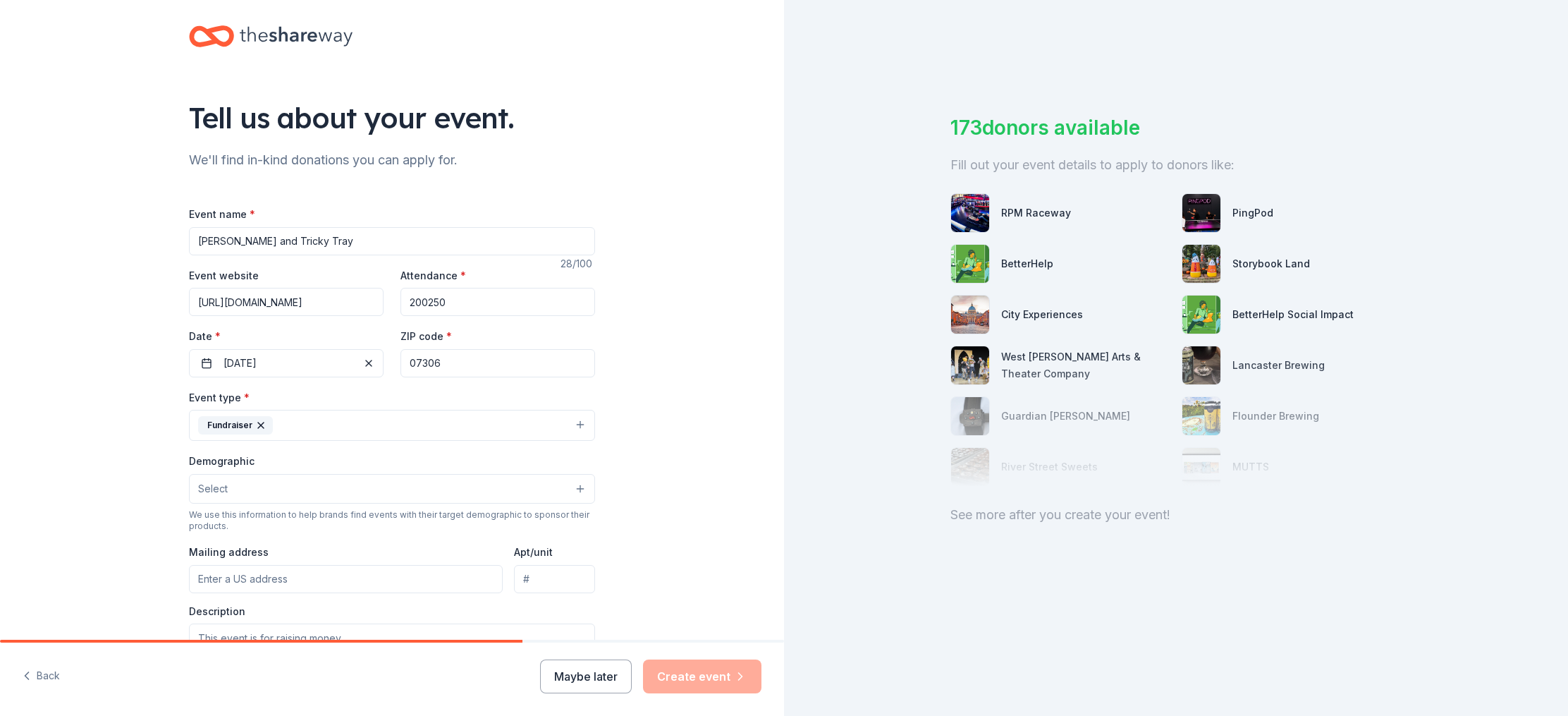
scroll to position [17, 0]
click at [575, 483] on button "Select" at bounding box center [392, 485] width 406 height 30
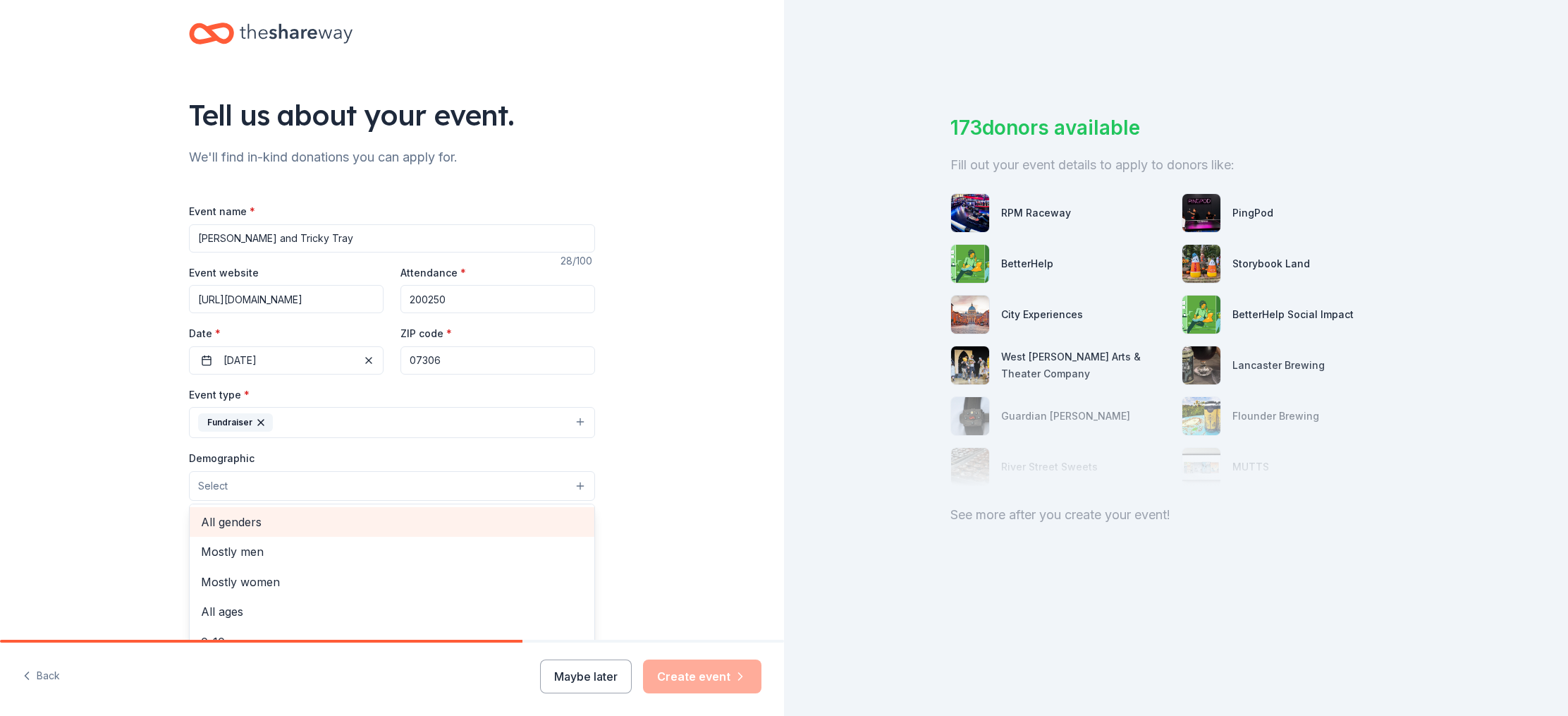
click at [484, 529] on span "All genders" at bounding box center [392, 521] width 382 height 18
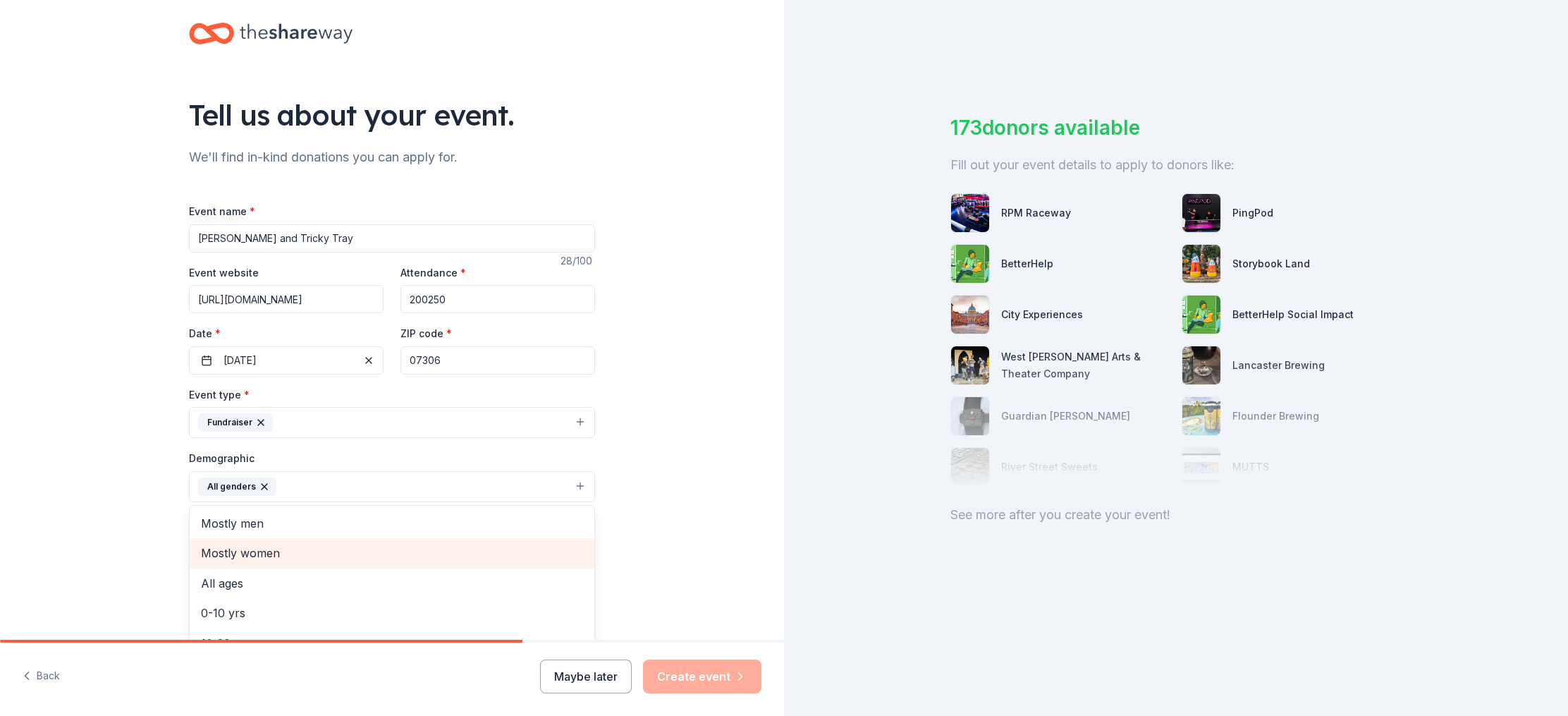
click at [443, 548] on span "Mostly women" at bounding box center [392, 552] width 382 height 18
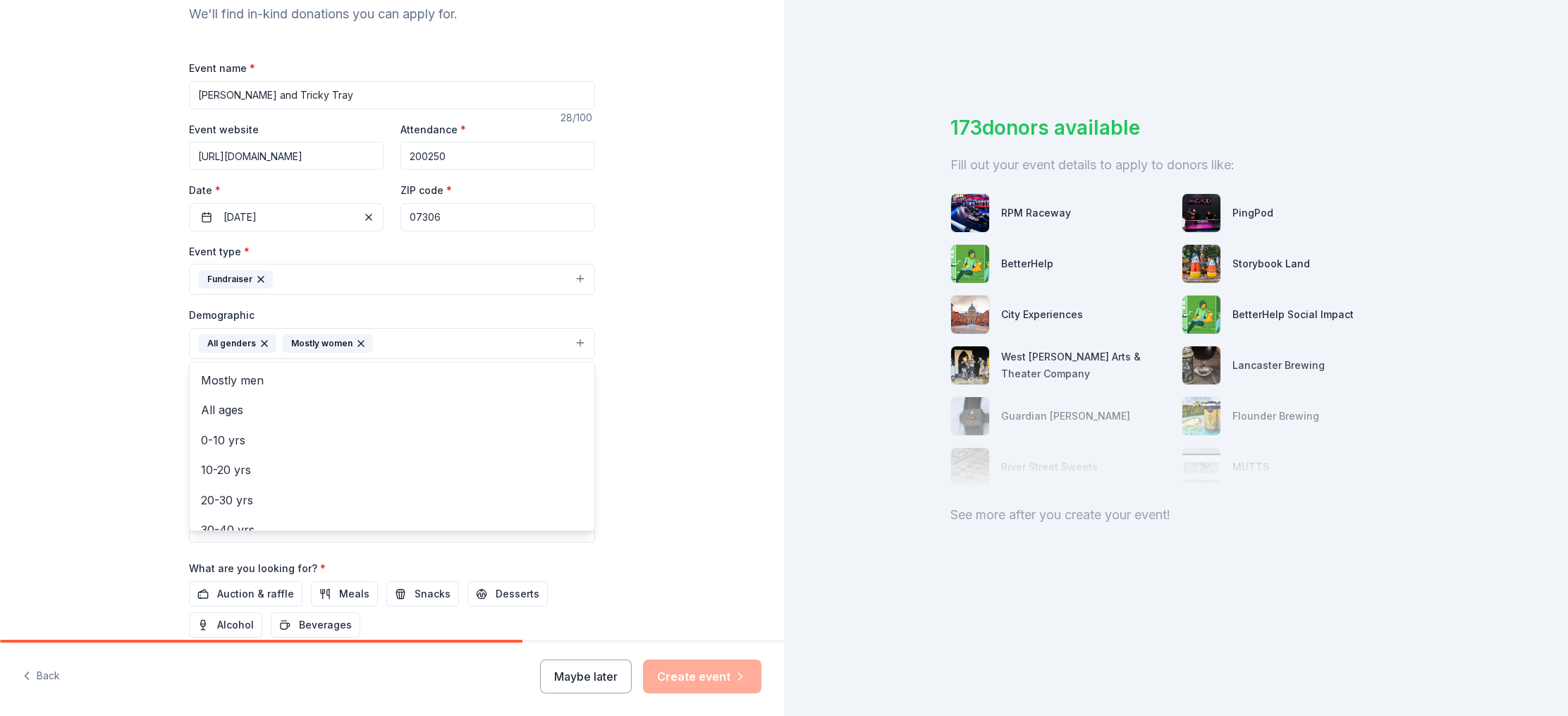
scroll to position [192, 0]
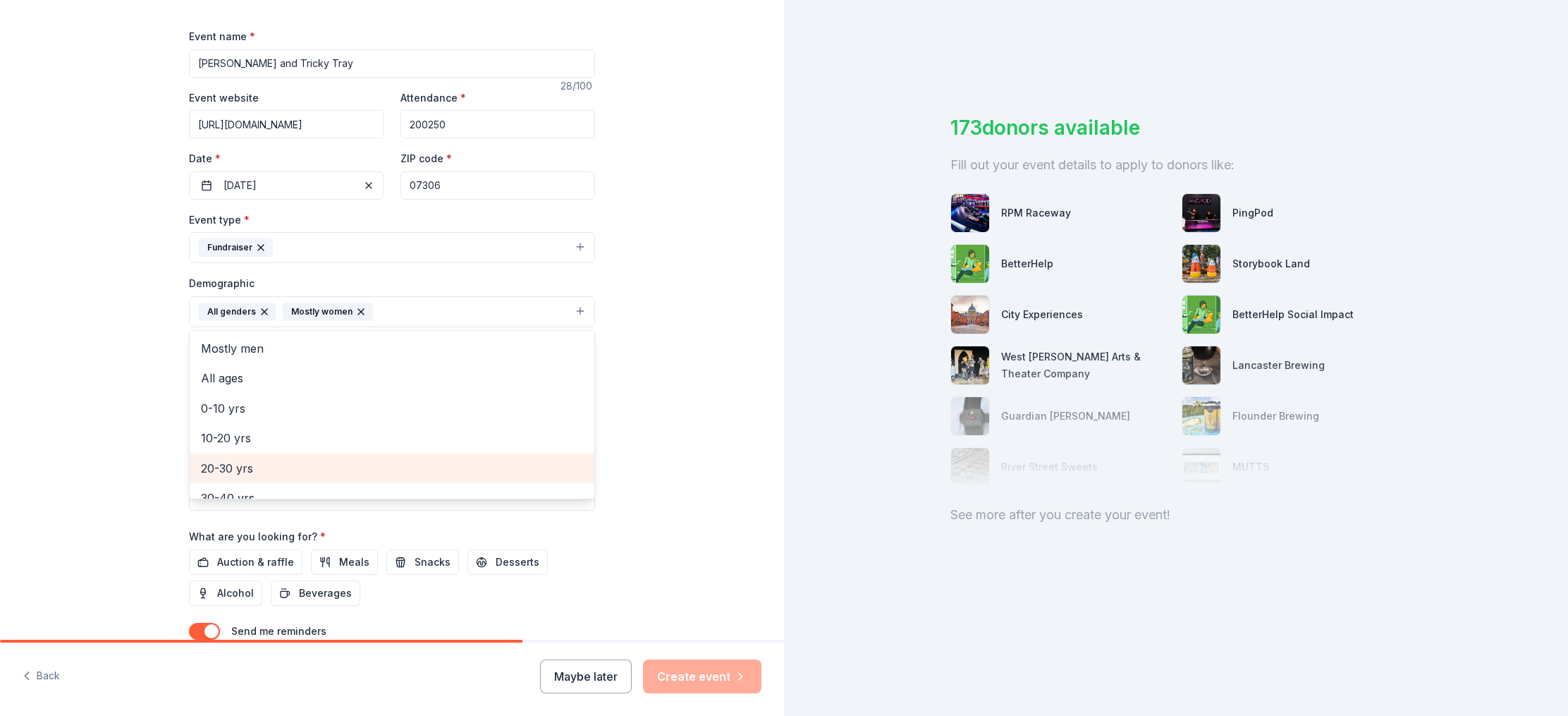
click at [354, 459] on span "20-30 yrs" at bounding box center [392, 467] width 382 height 18
click at [631, 454] on div "Tell us about your event. We'll find in-kind donations you can apply for. Event…" at bounding box center [392, 279] width 784 height 941
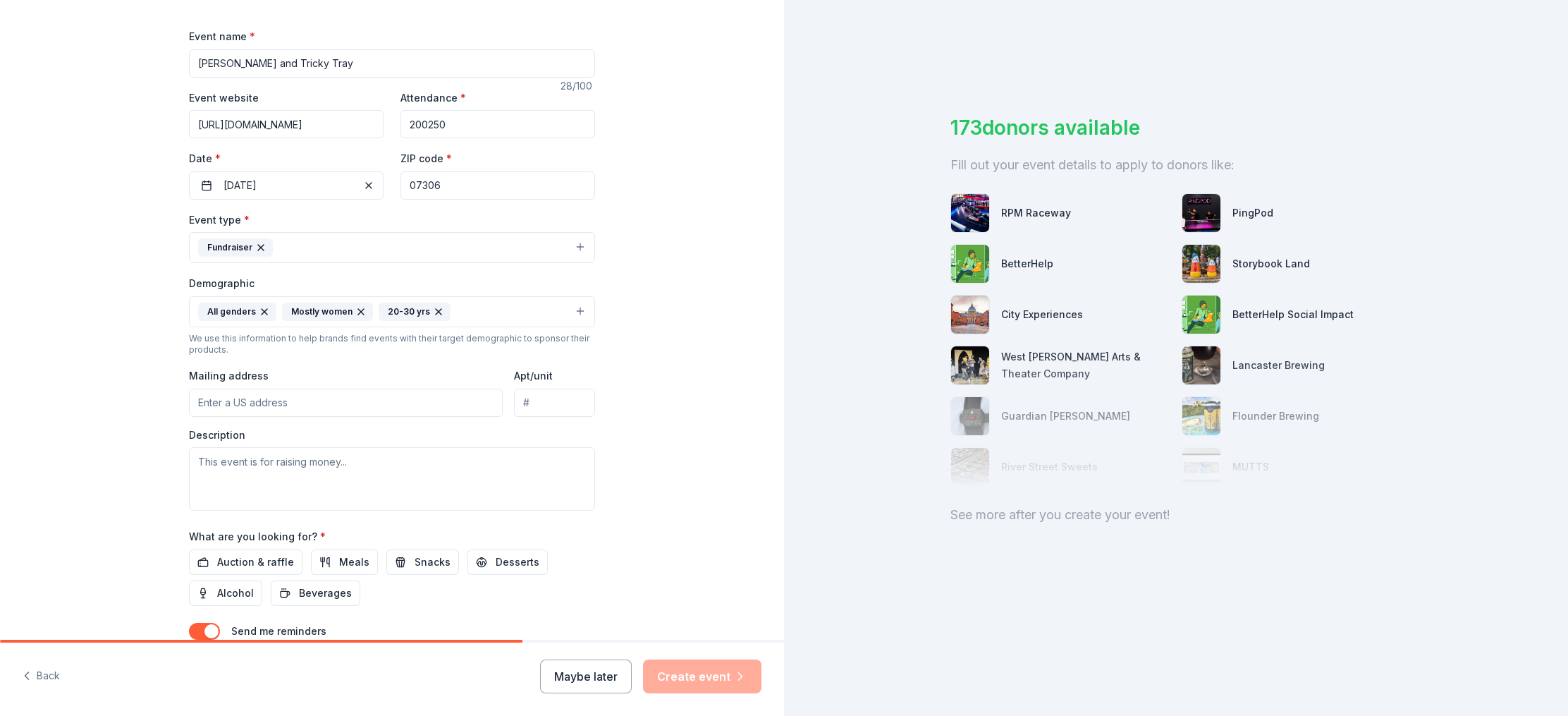
click at [577, 312] on button "All genders Mostly women 20-30 yrs" at bounding box center [392, 312] width 406 height 31
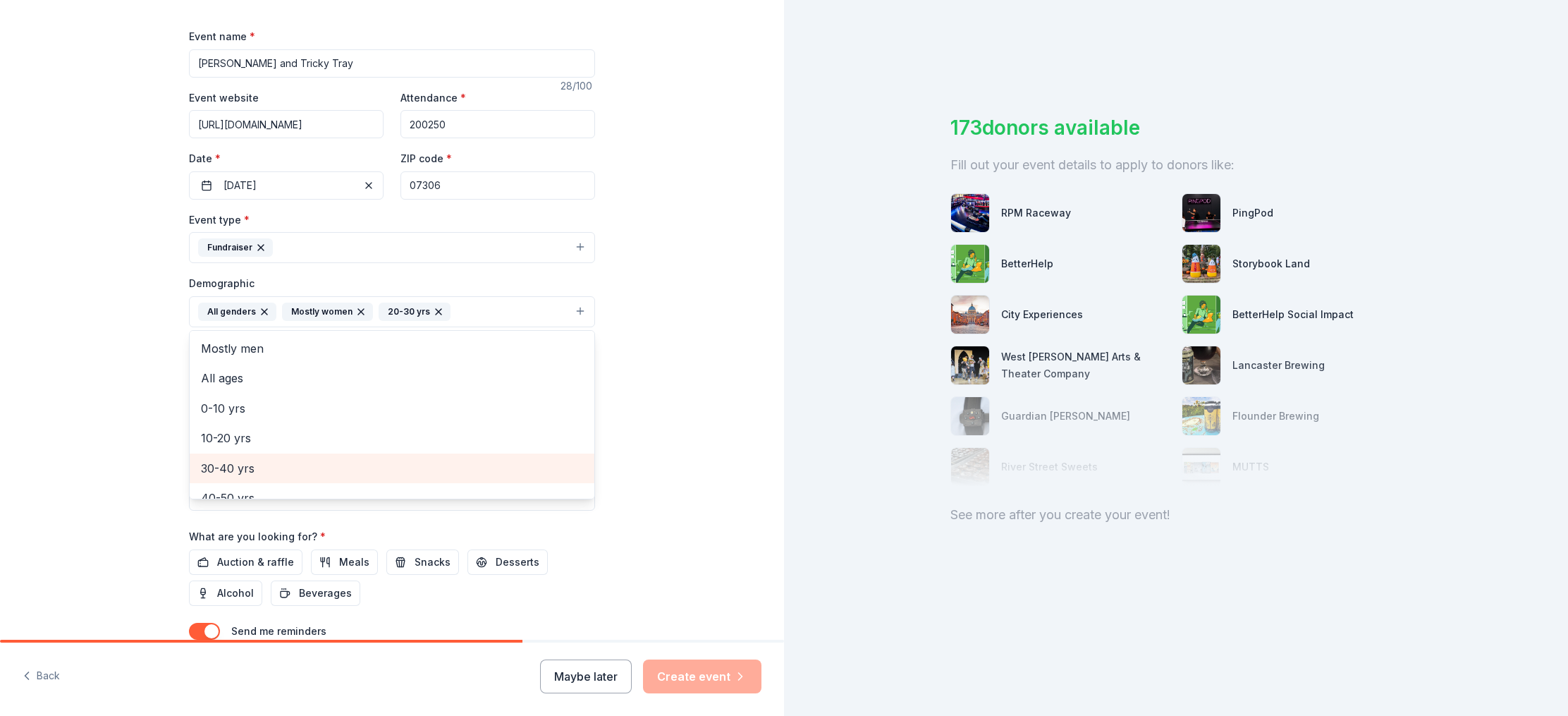
click at [336, 461] on span "30-40 yrs" at bounding box center [392, 467] width 382 height 18
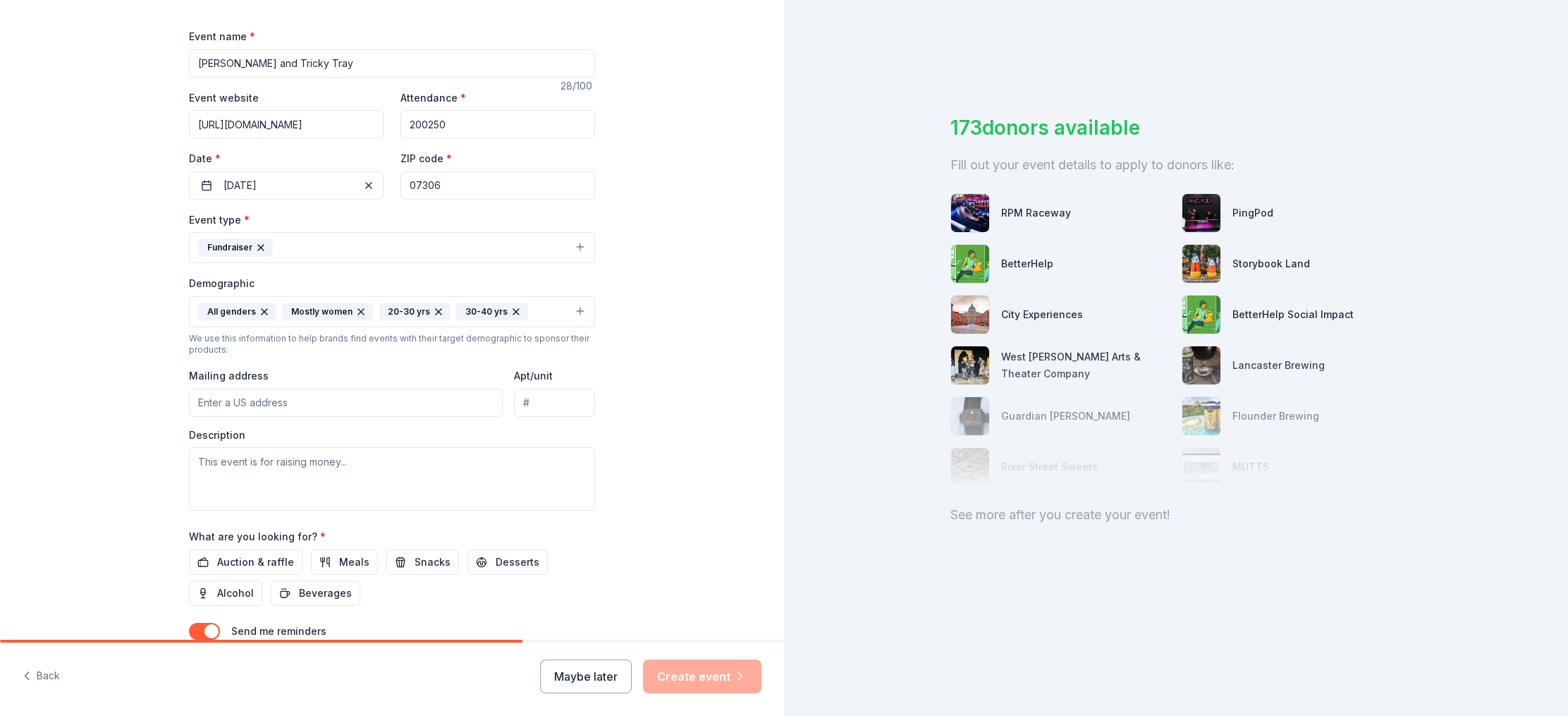
click at [579, 313] on button "All genders Mostly women 20-30 yrs 30-40 yrs" at bounding box center [392, 312] width 406 height 31
click at [579, 307] on button "All genders Mostly women 20-30 yrs 30-40 yrs" at bounding box center [392, 312] width 406 height 31
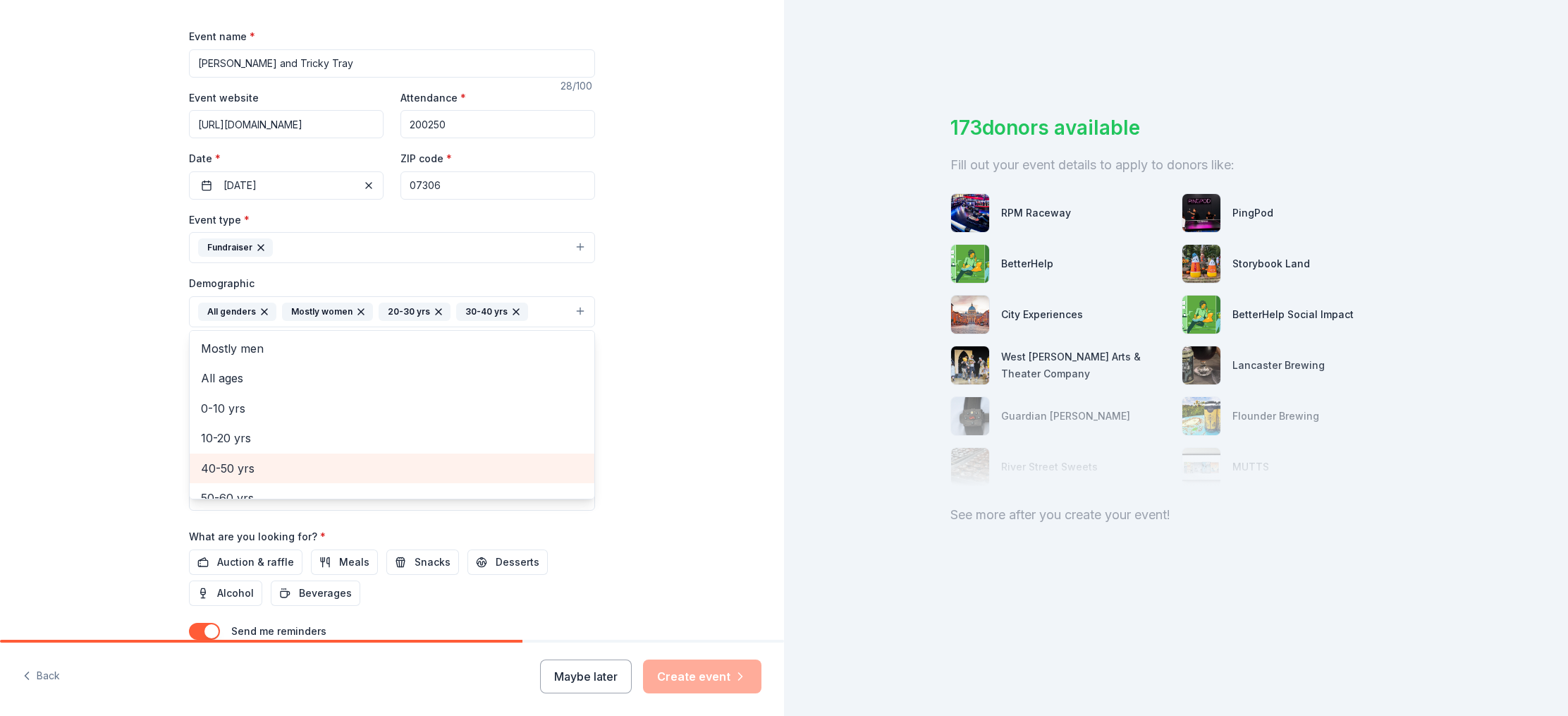
click at [333, 469] on span "40-50 yrs" at bounding box center [392, 467] width 382 height 18
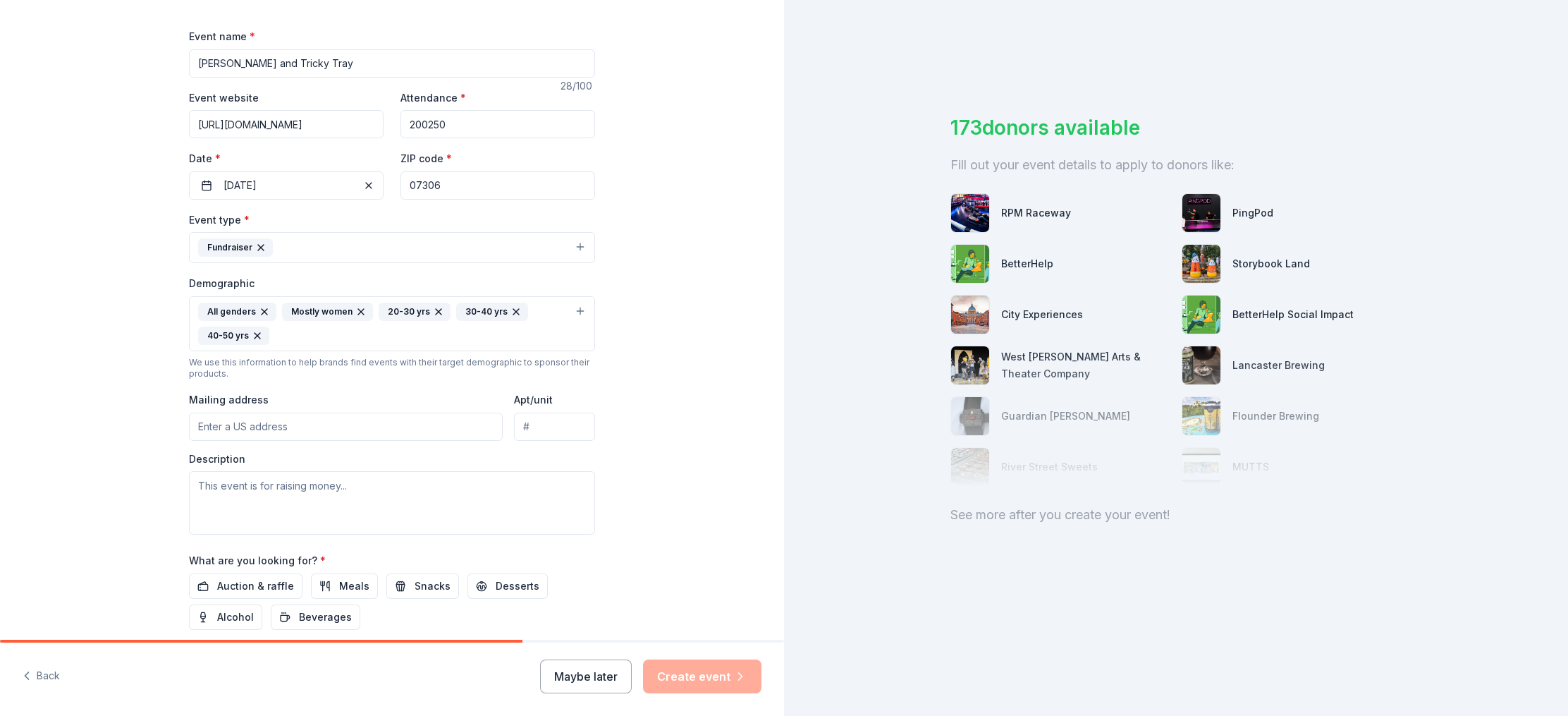
click at [591, 310] on button "All genders Mostly women 20-30 yrs 30-40 yrs 40-50 yrs" at bounding box center [392, 324] width 406 height 55
click at [583, 311] on button "All genders Mostly women 20-30 yrs 30-40 yrs 40-50 yrs" at bounding box center [392, 324] width 406 height 55
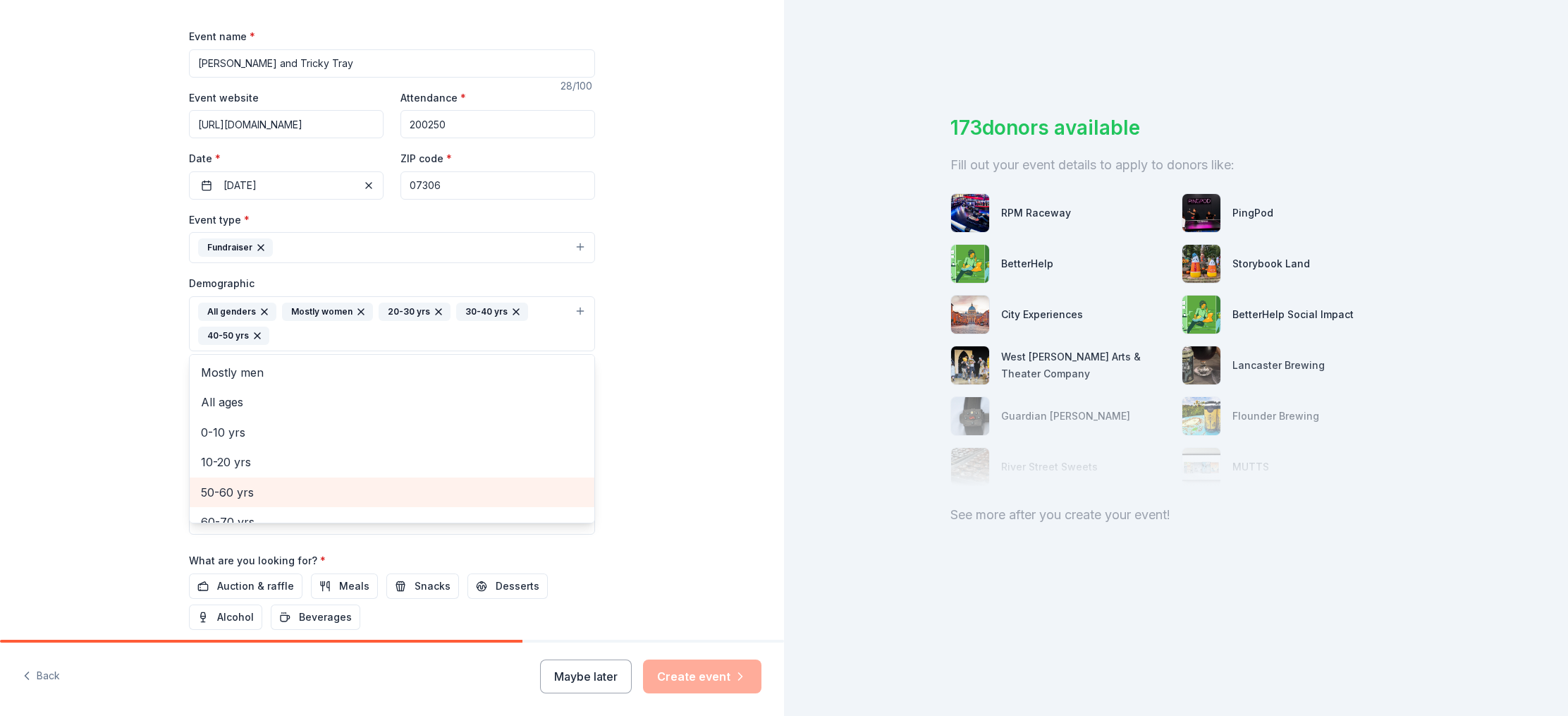
click at [336, 502] on div "50-60 yrs" at bounding box center [392, 491] width 404 height 30
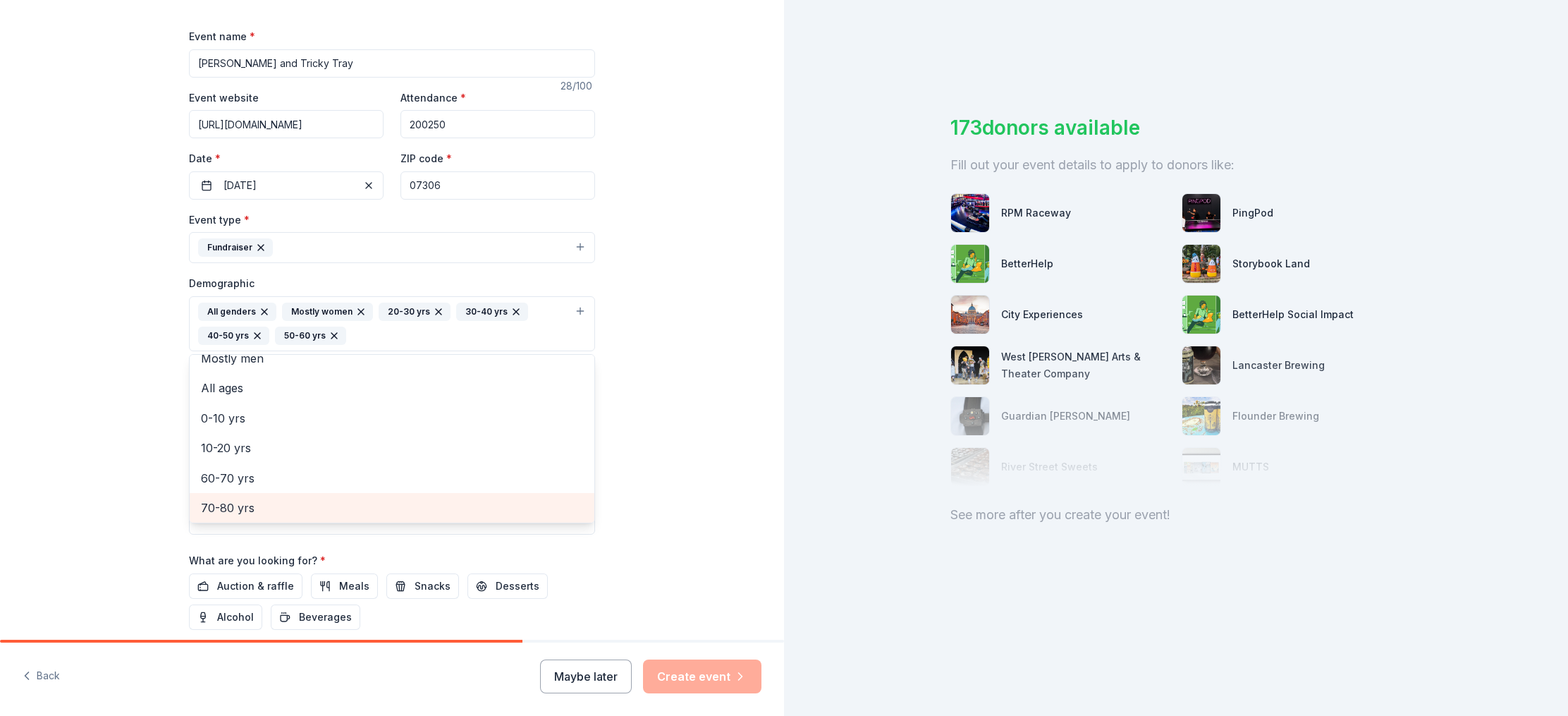
click at [268, 517] on div "70-80 yrs" at bounding box center [392, 507] width 404 height 30
click at [257, 505] on span "80+ yrs" at bounding box center [392, 507] width 382 height 18
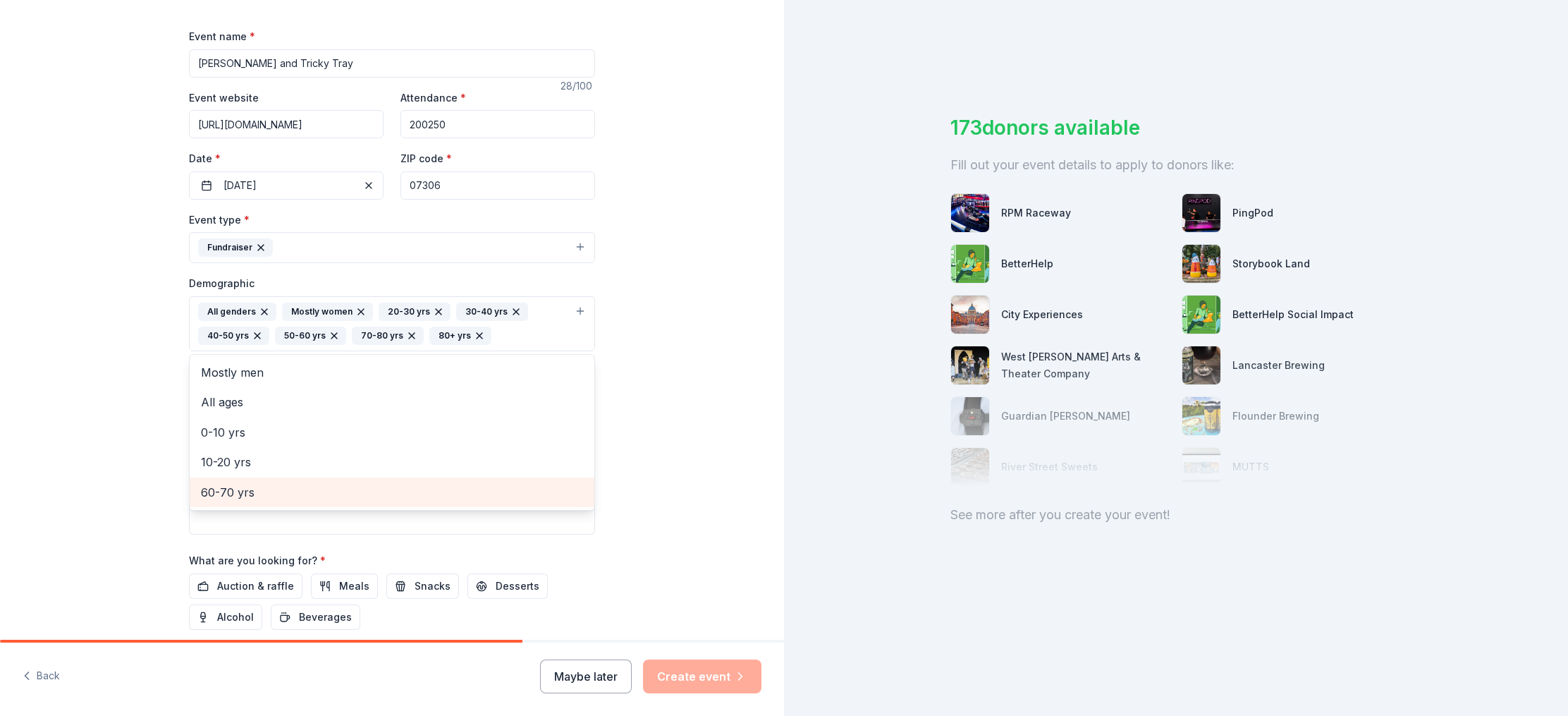
scroll to position [0, 0]
click at [671, 469] on div "Tell us about your event. We'll find in-kind donations you can apply for. Event…" at bounding box center [392, 291] width 784 height 965
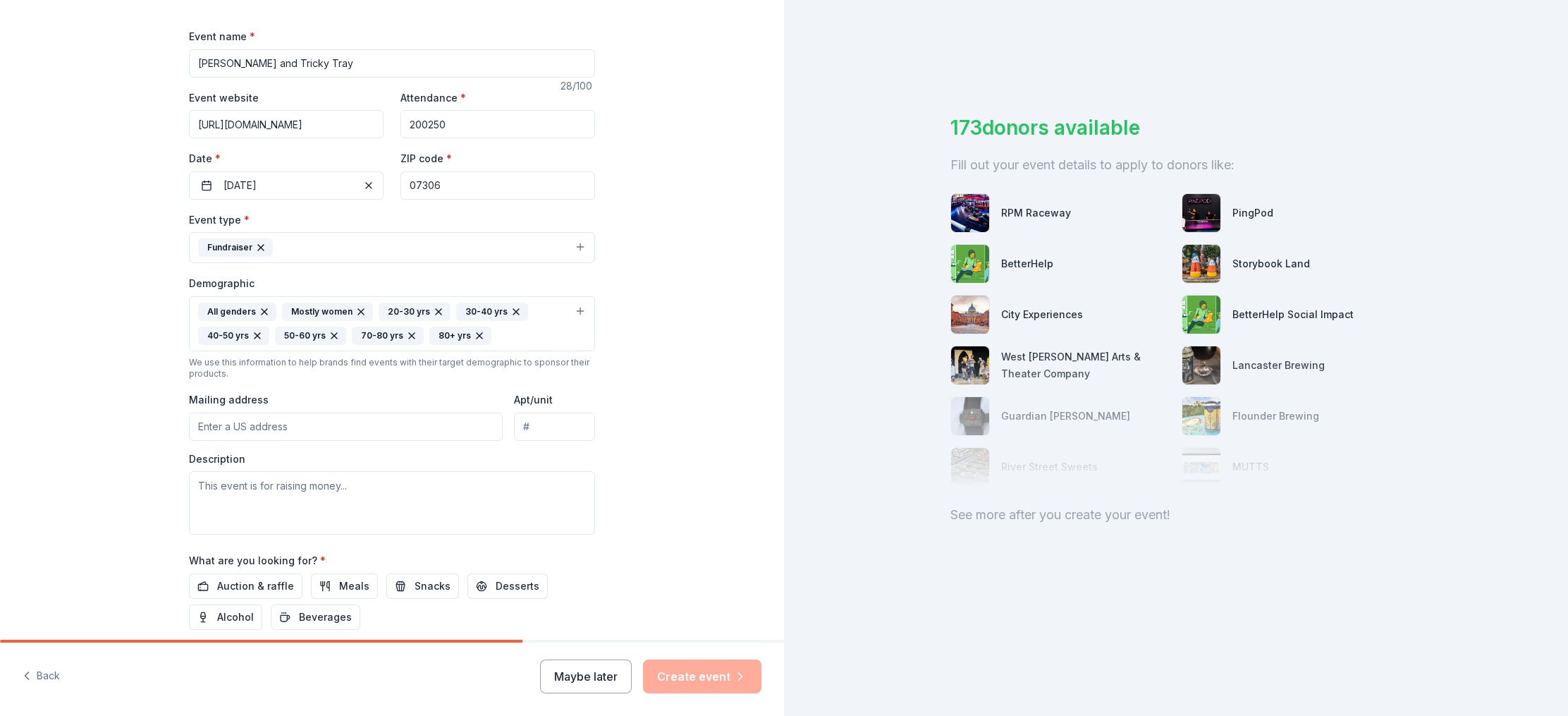
click at [368, 420] on input "Mailing address" at bounding box center [345, 426] width 314 height 28
click at [351, 431] on input "790 Bergen Avenue" at bounding box center [345, 428] width 314 height 28
type input "790 Bergen Avenue, Jersey City, NJ, 07306"
click at [380, 490] on textarea at bounding box center [392, 504] width 406 height 63
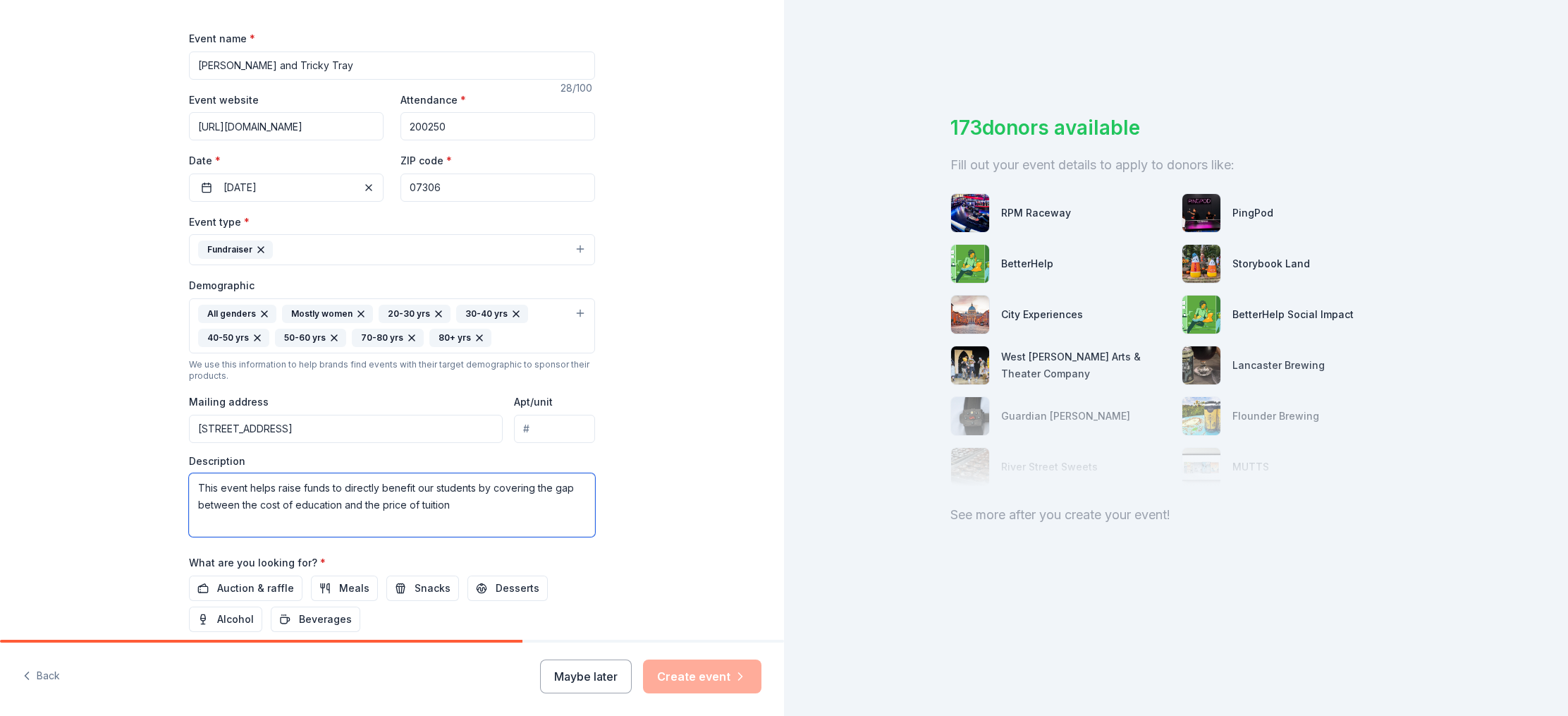
drag, startPoint x: 340, startPoint y: 507, endPoint x: 294, endPoint y: 507, distance: 46.0
click at [294, 507] on textarea "This event helps raise funds to directly benefit our students by covering the g…" at bounding box center [392, 504] width 406 height 63
click at [513, 507] on textarea "This event helps raise funds to directly benefit our students by covering the g…" at bounding box center [392, 501] width 406 height 63
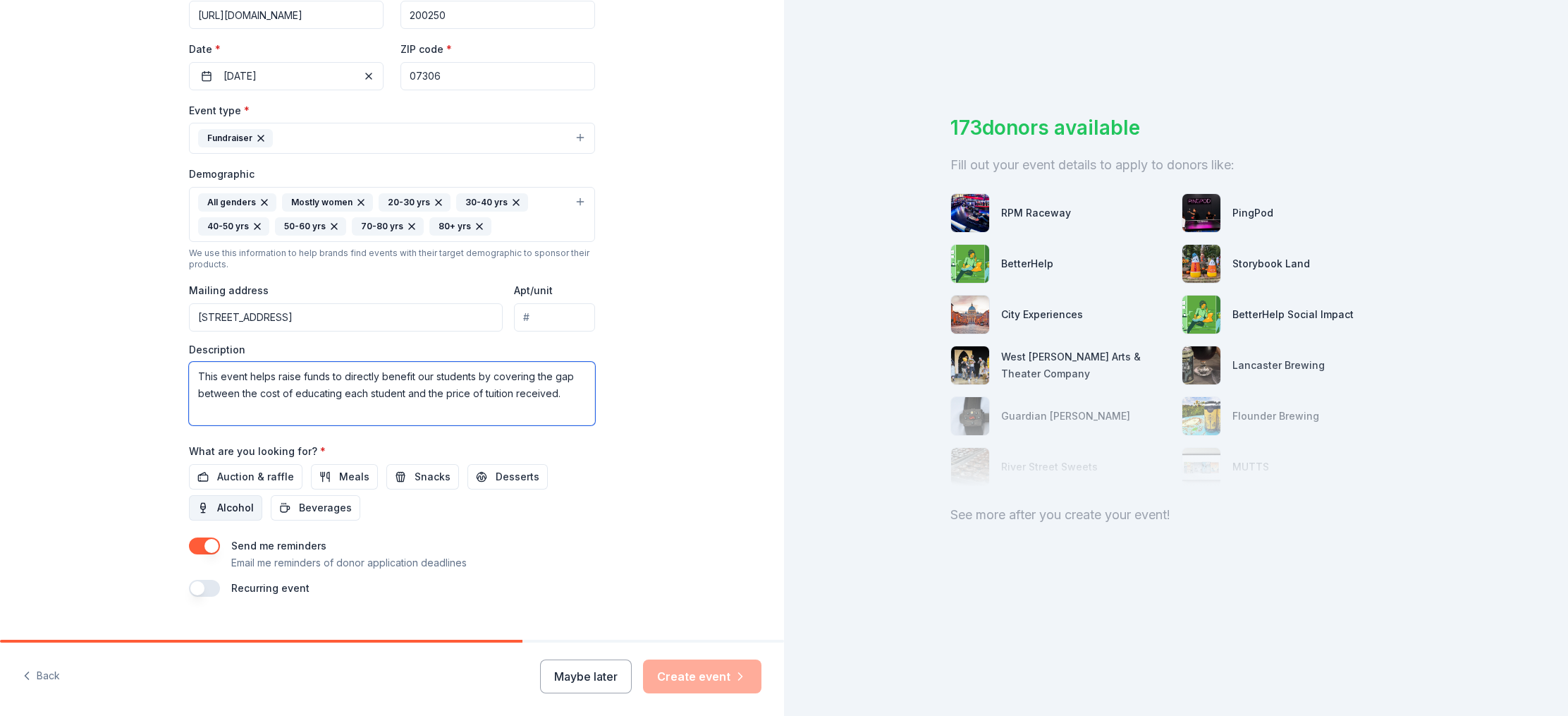
scroll to position [302, 0]
type textarea "This event helps raise funds to directly benefit our students by covering the g…"
click at [256, 478] on span "Auction & raffle" at bounding box center [256, 475] width 77 height 17
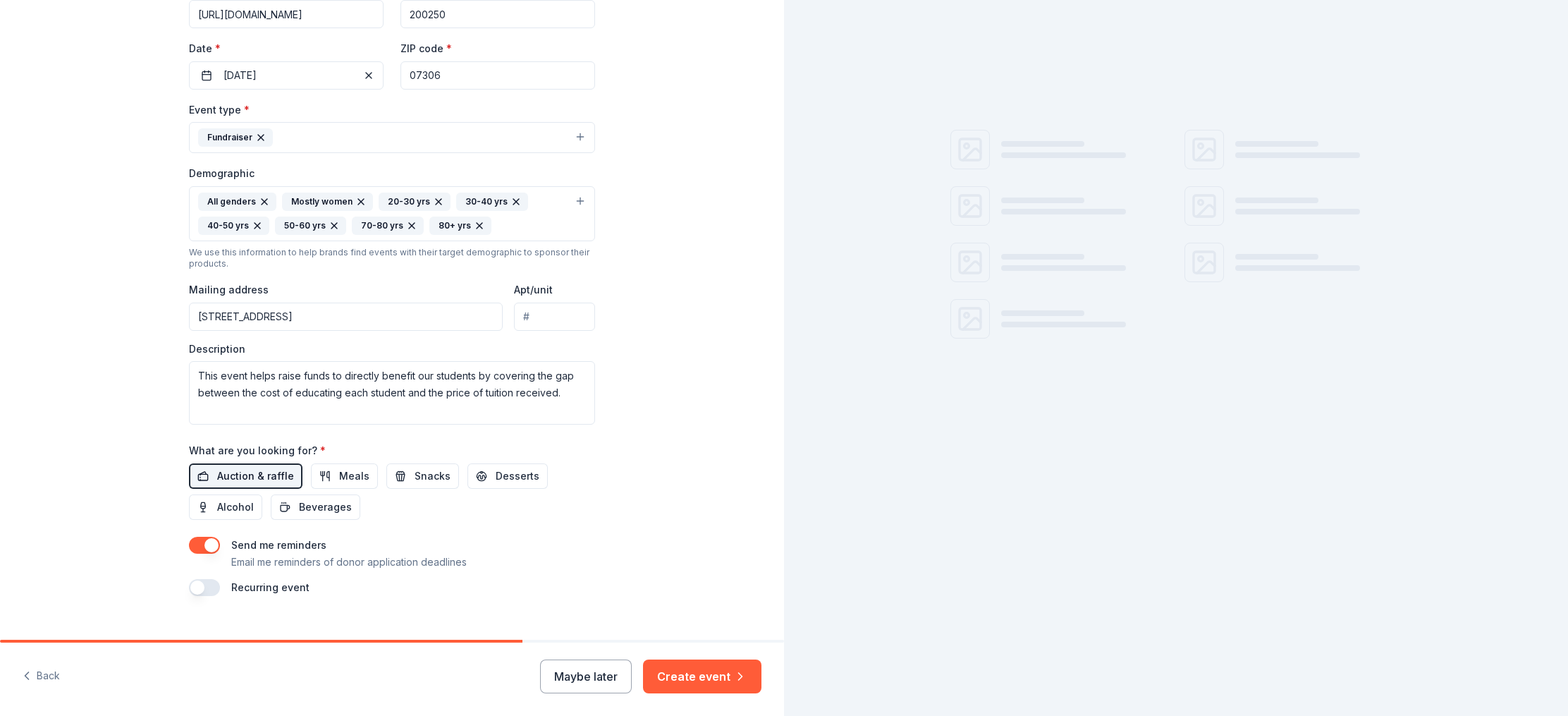
scroll to position [303, 0]
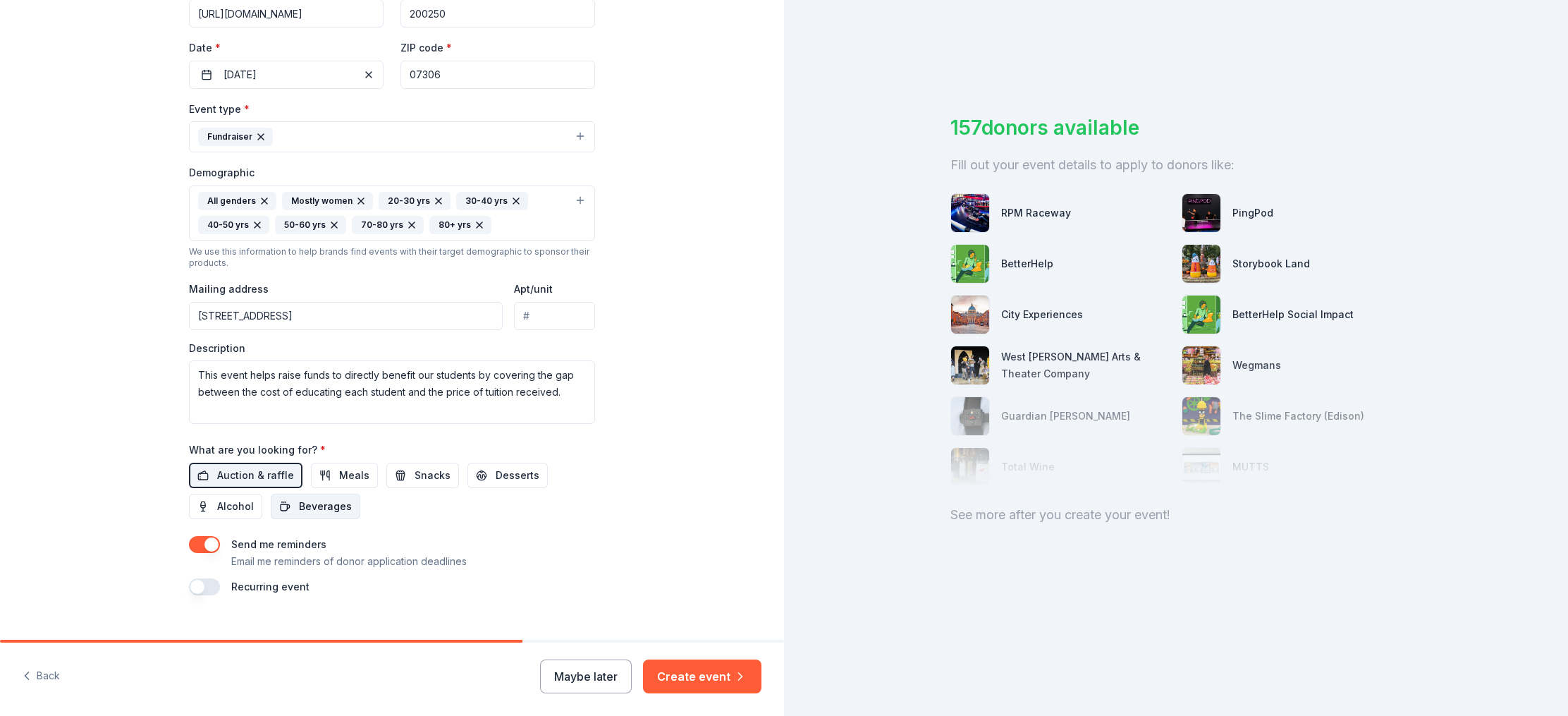
click at [309, 507] on span "Beverages" at bounding box center [325, 506] width 53 height 17
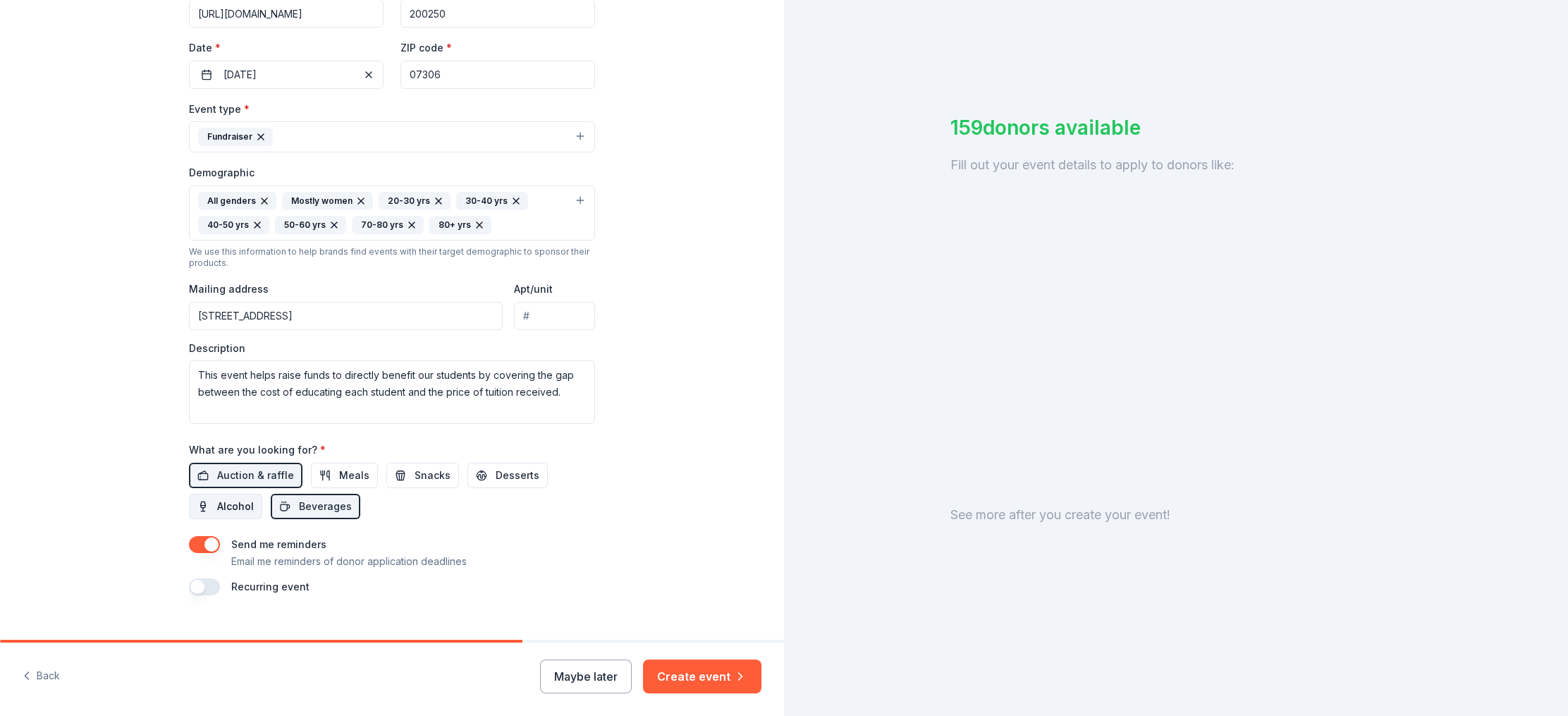
click at [231, 510] on span "Alcohol" at bounding box center [236, 506] width 37 height 17
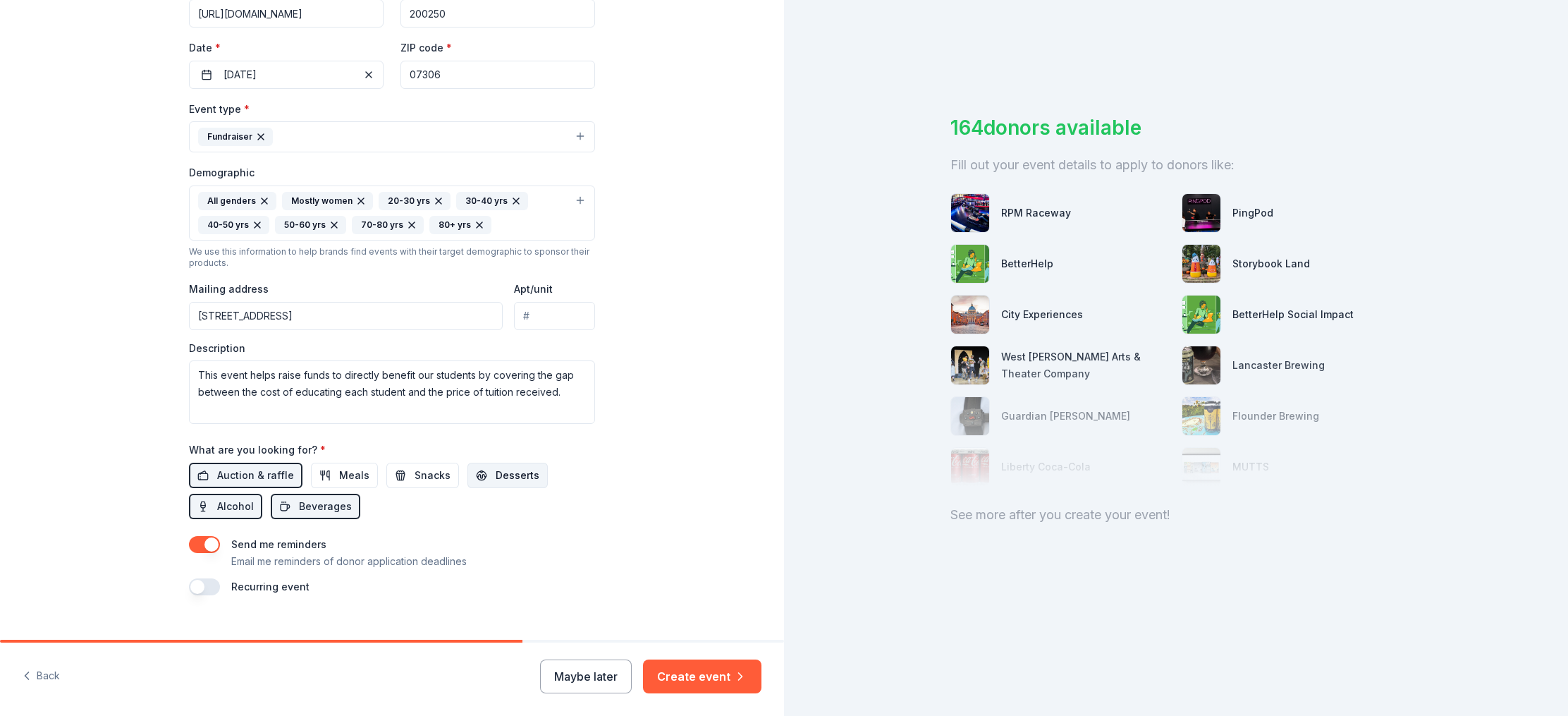
scroll to position [303, 0]
click at [484, 476] on button "Desserts" at bounding box center [507, 475] width 81 height 26
click at [364, 473] on button "Meals" at bounding box center [344, 475] width 67 height 26
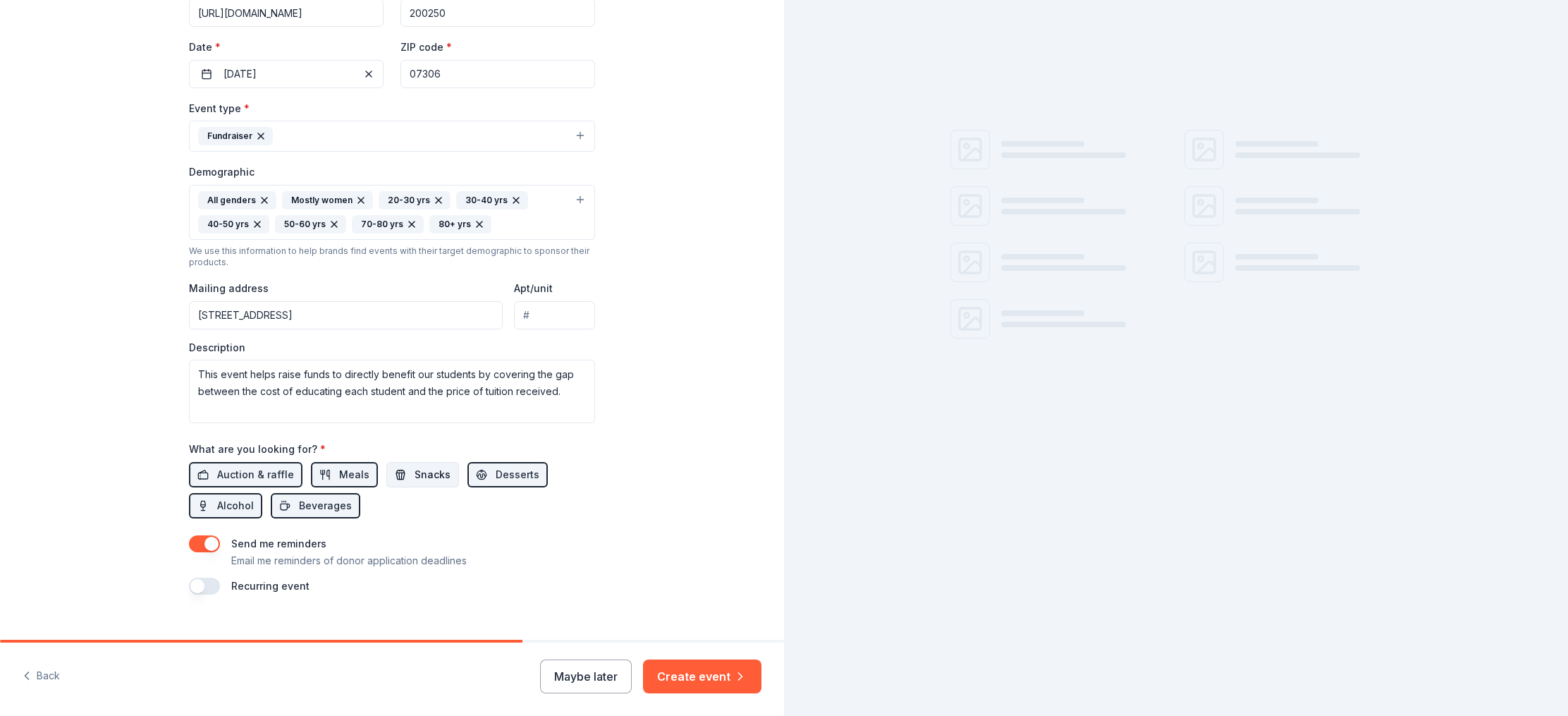
click at [428, 471] on span "Snacks" at bounding box center [432, 474] width 36 height 17
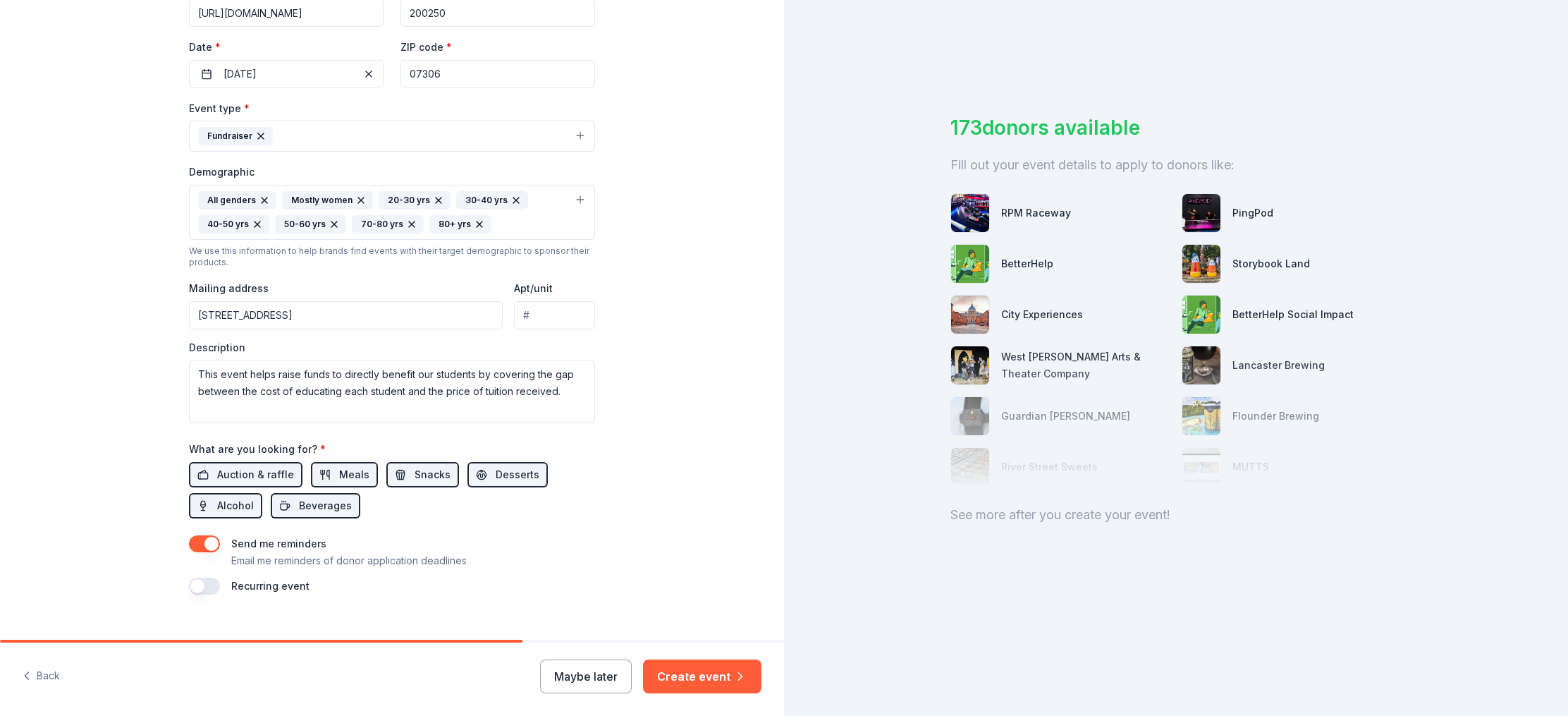
click at [207, 583] on button "button" at bounding box center [204, 586] width 31 height 17
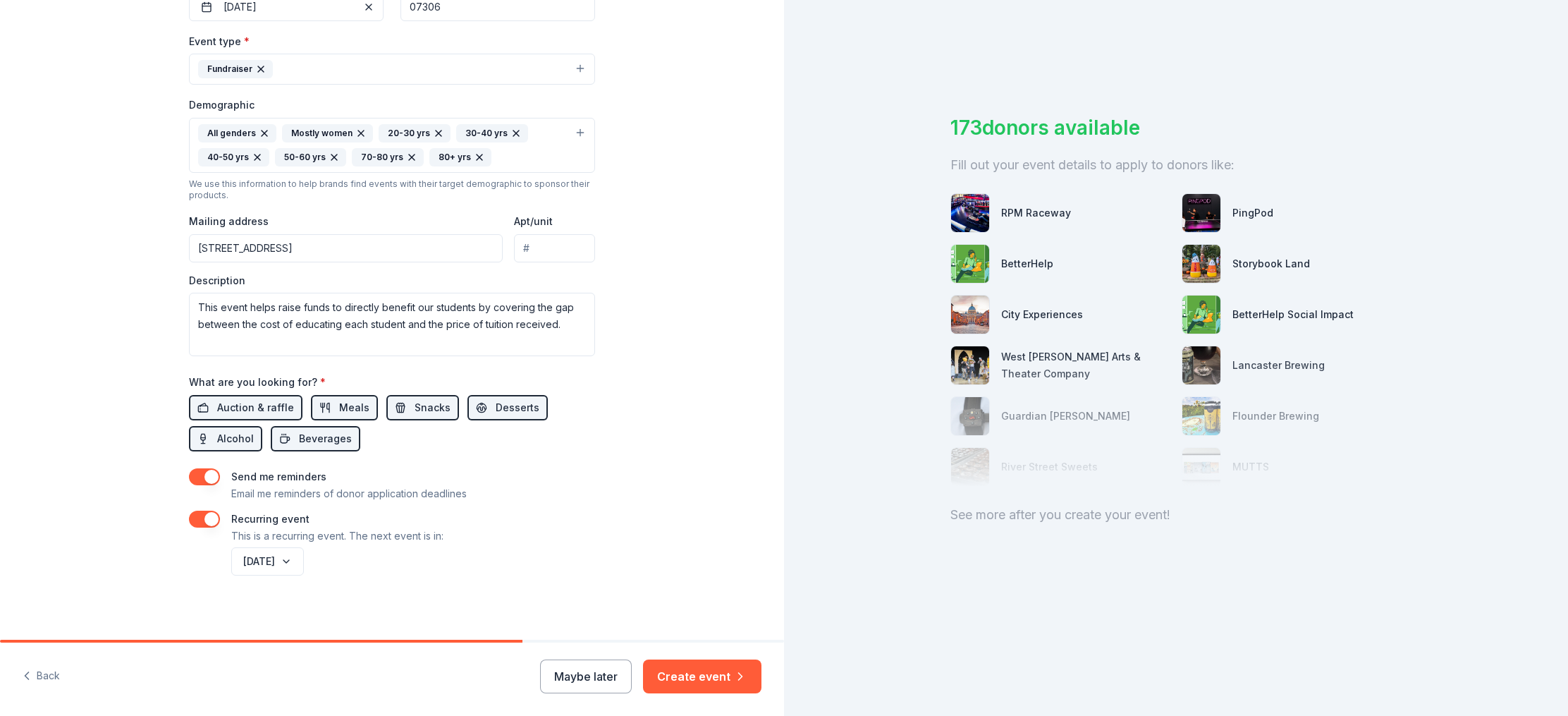
scroll to position [376, 0]
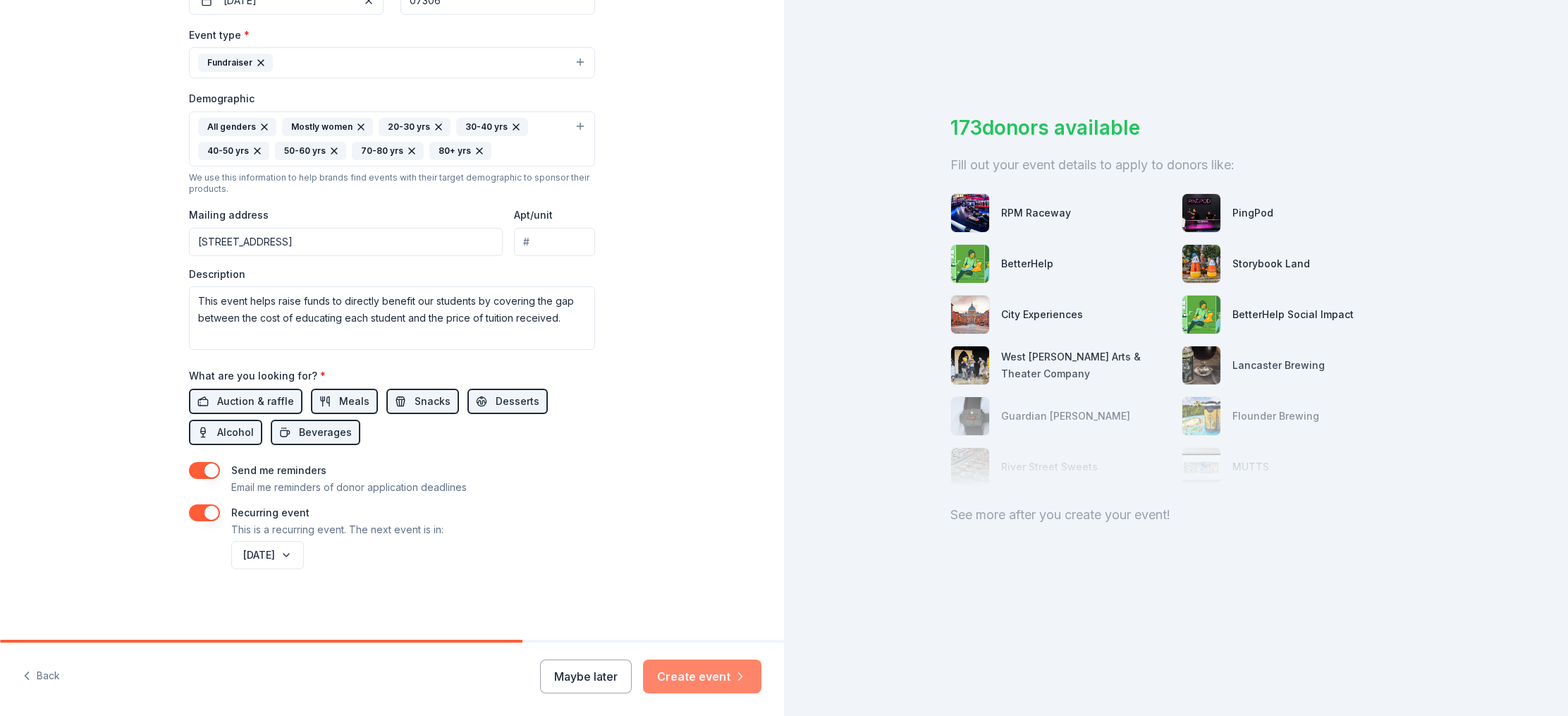
click at [710, 677] on button "Create event" at bounding box center [702, 676] width 118 height 34
